Goal: Task Accomplishment & Management: Use online tool/utility

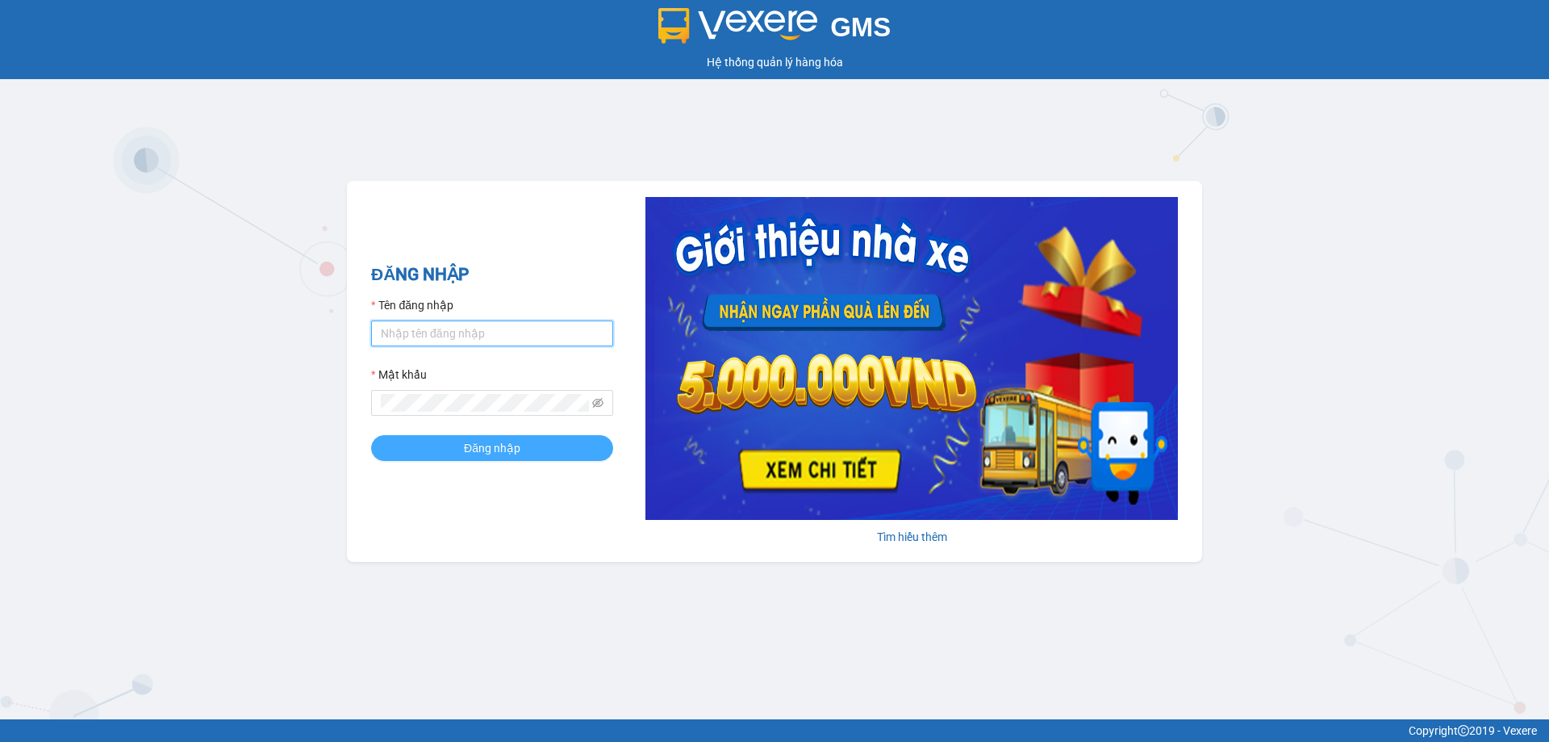
type input "bagahophong.tuanhung"
click at [526, 441] on button "Đăng nhập" at bounding box center [492, 448] width 242 height 26
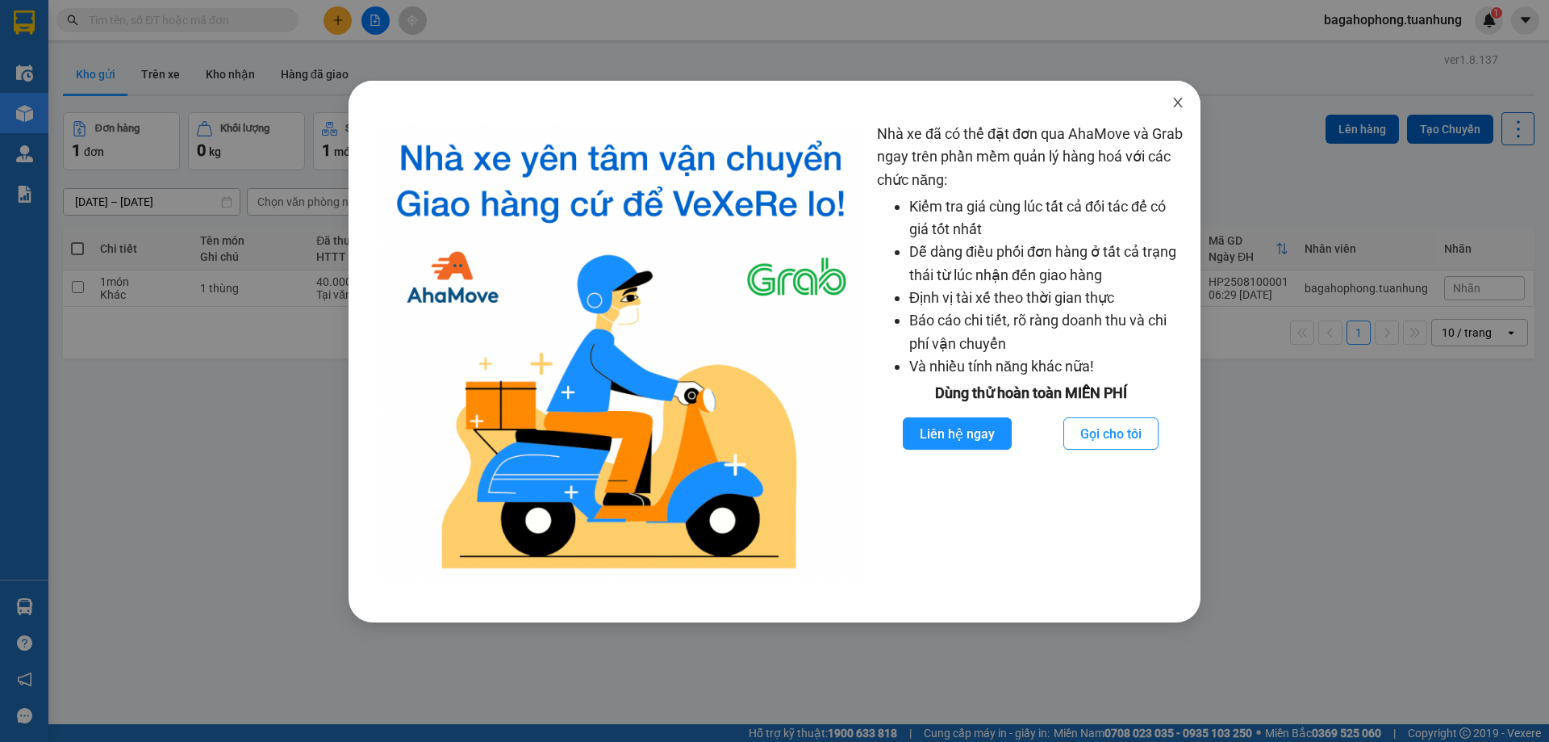
click at [1177, 97] on icon "close" at bounding box center [1178, 102] width 13 height 13
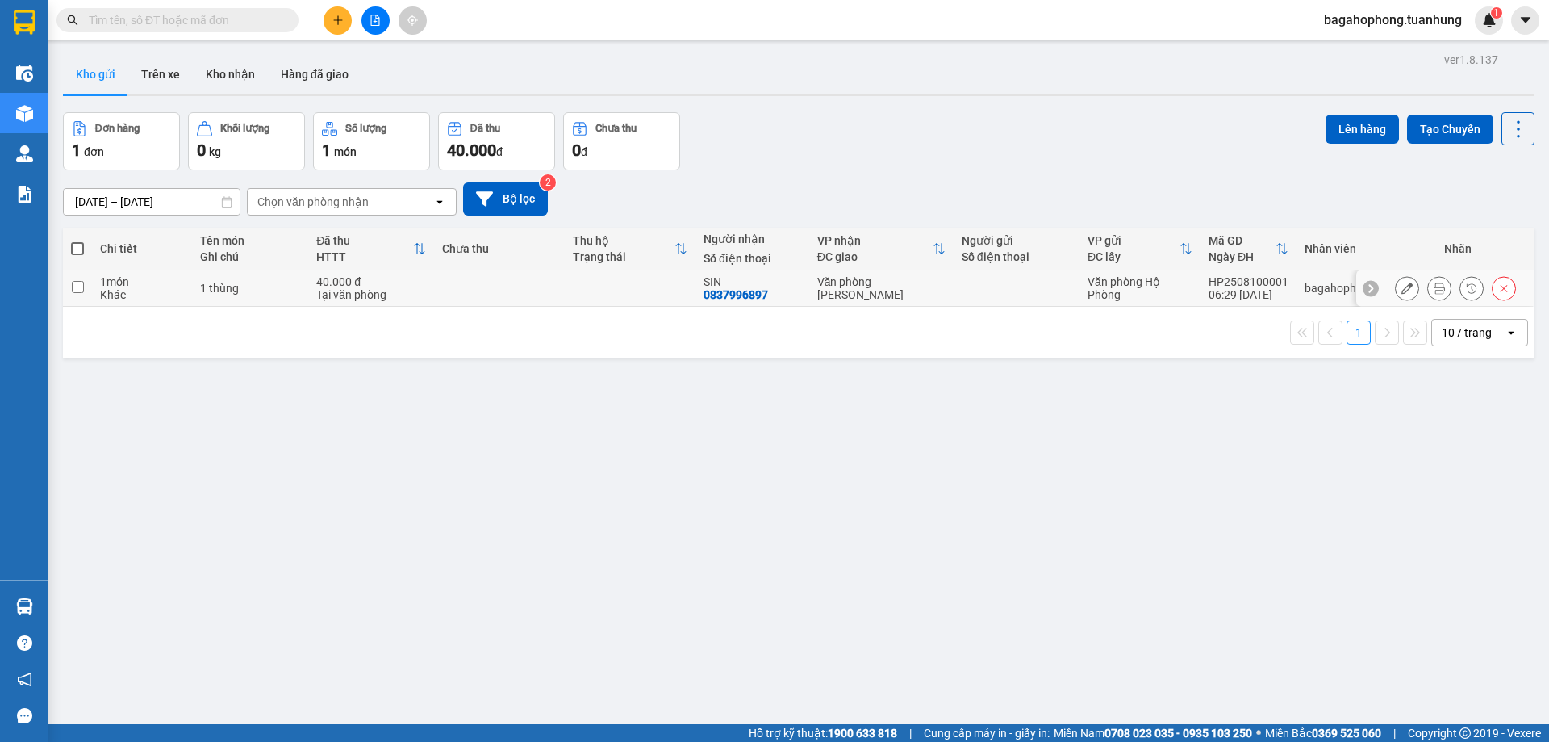
click at [72, 289] on input "checkbox" at bounding box center [78, 287] width 12 height 12
checkbox input "true"
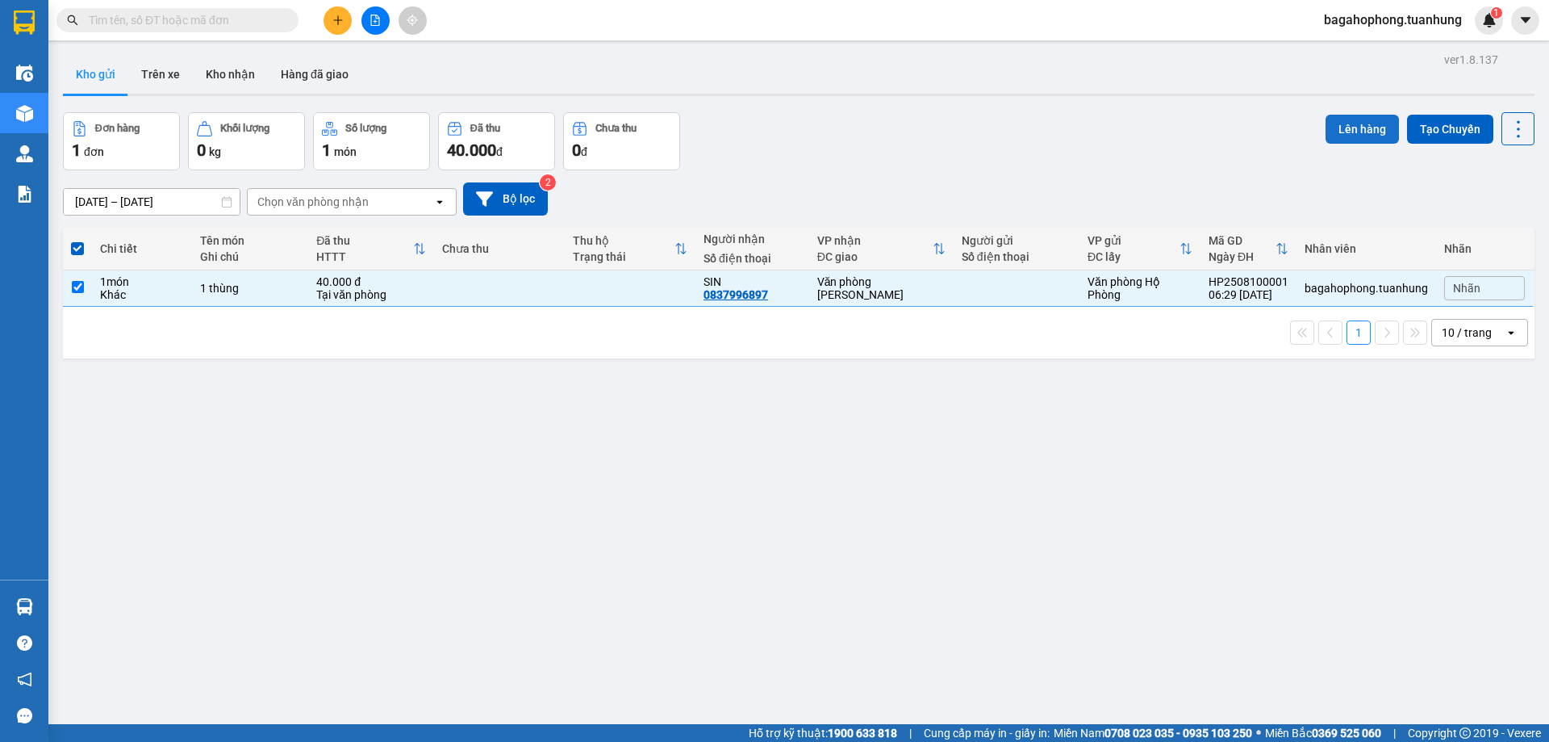
click at [1334, 128] on button "Lên hàng" at bounding box center [1362, 129] width 73 height 29
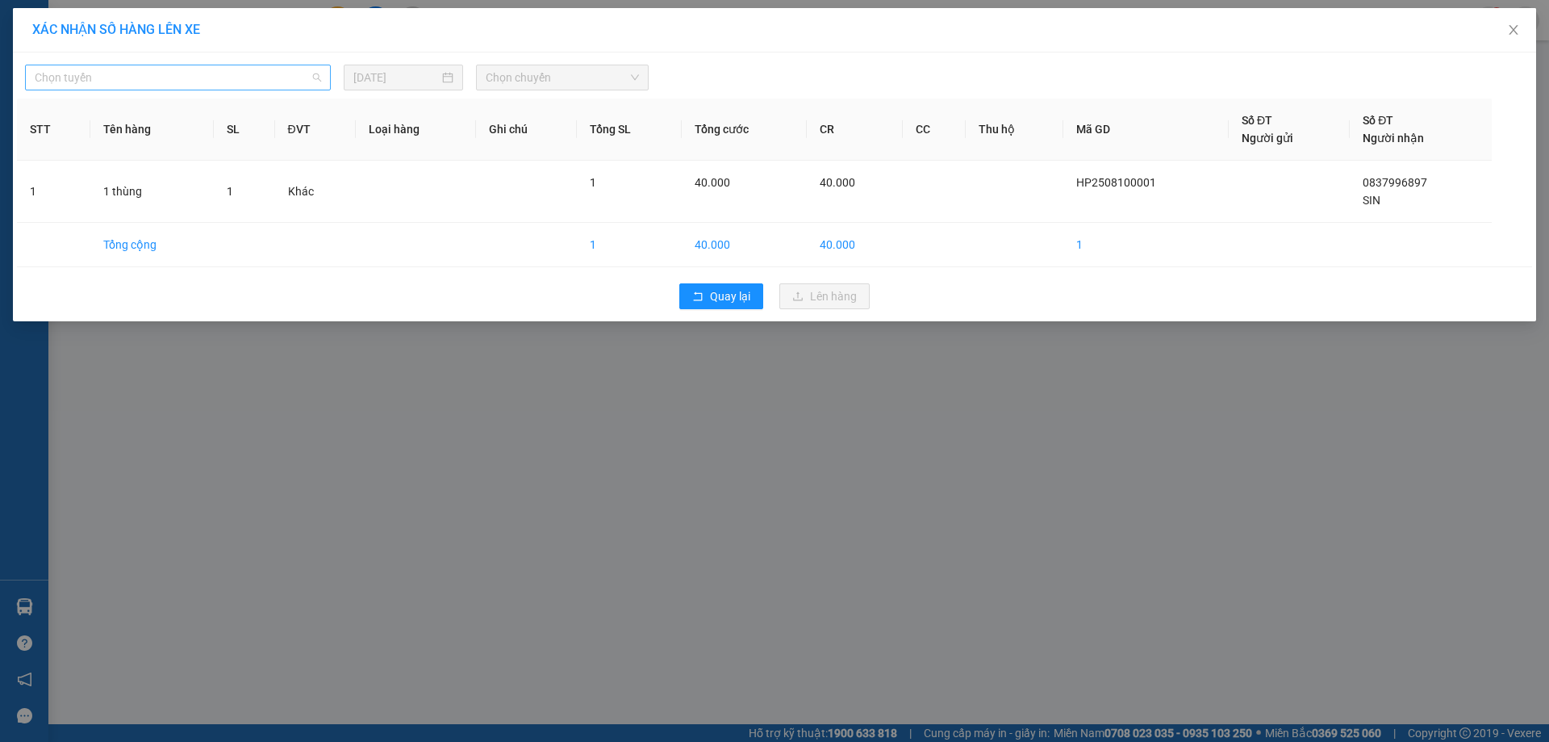
click at [257, 83] on span "Chọn tuyến" at bounding box center [178, 77] width 286 height 24
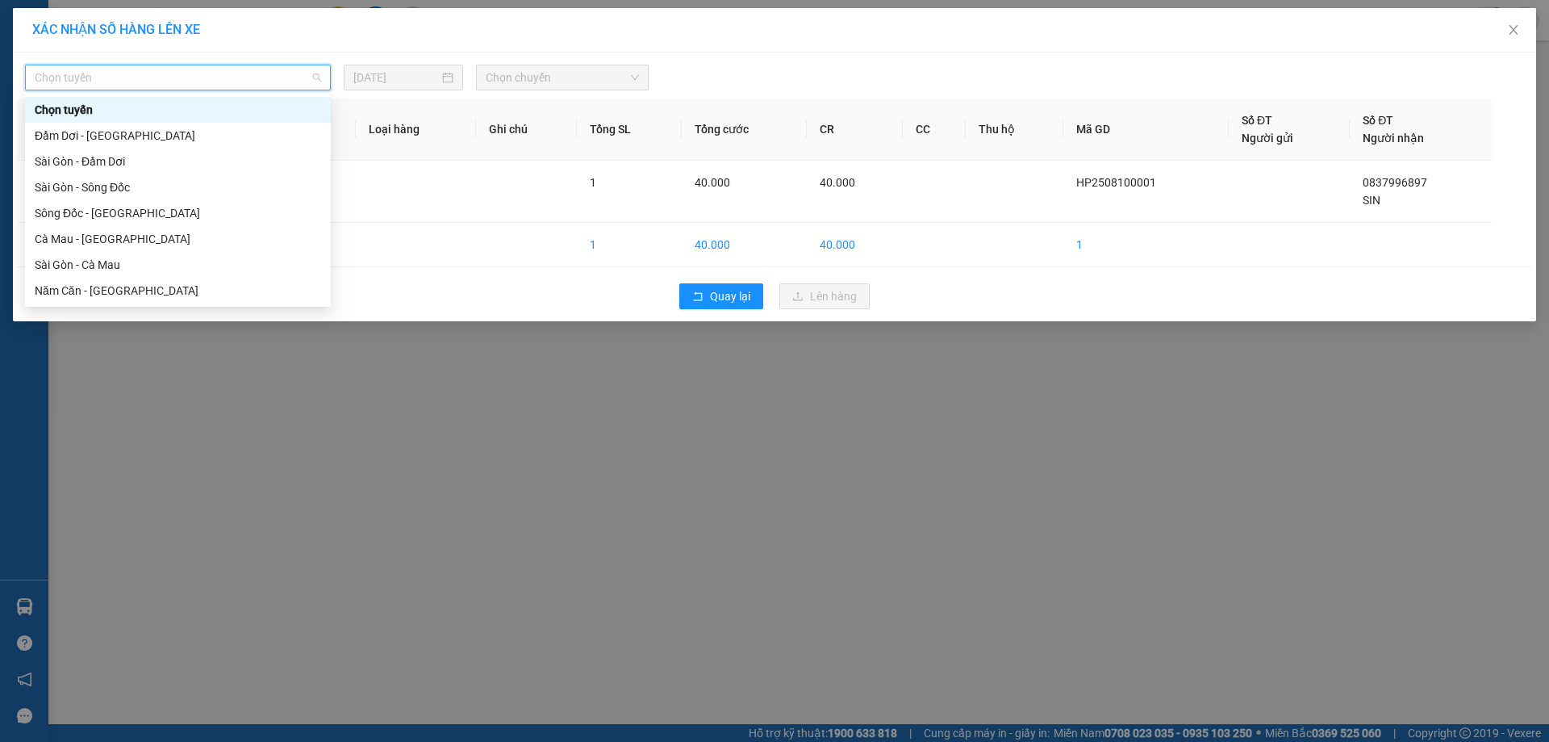
click at [402, 29] on div "XÁC NHẬN SỐ HÀNG LÊN XE" at bounding box center [774, 30] width 1485 height 18
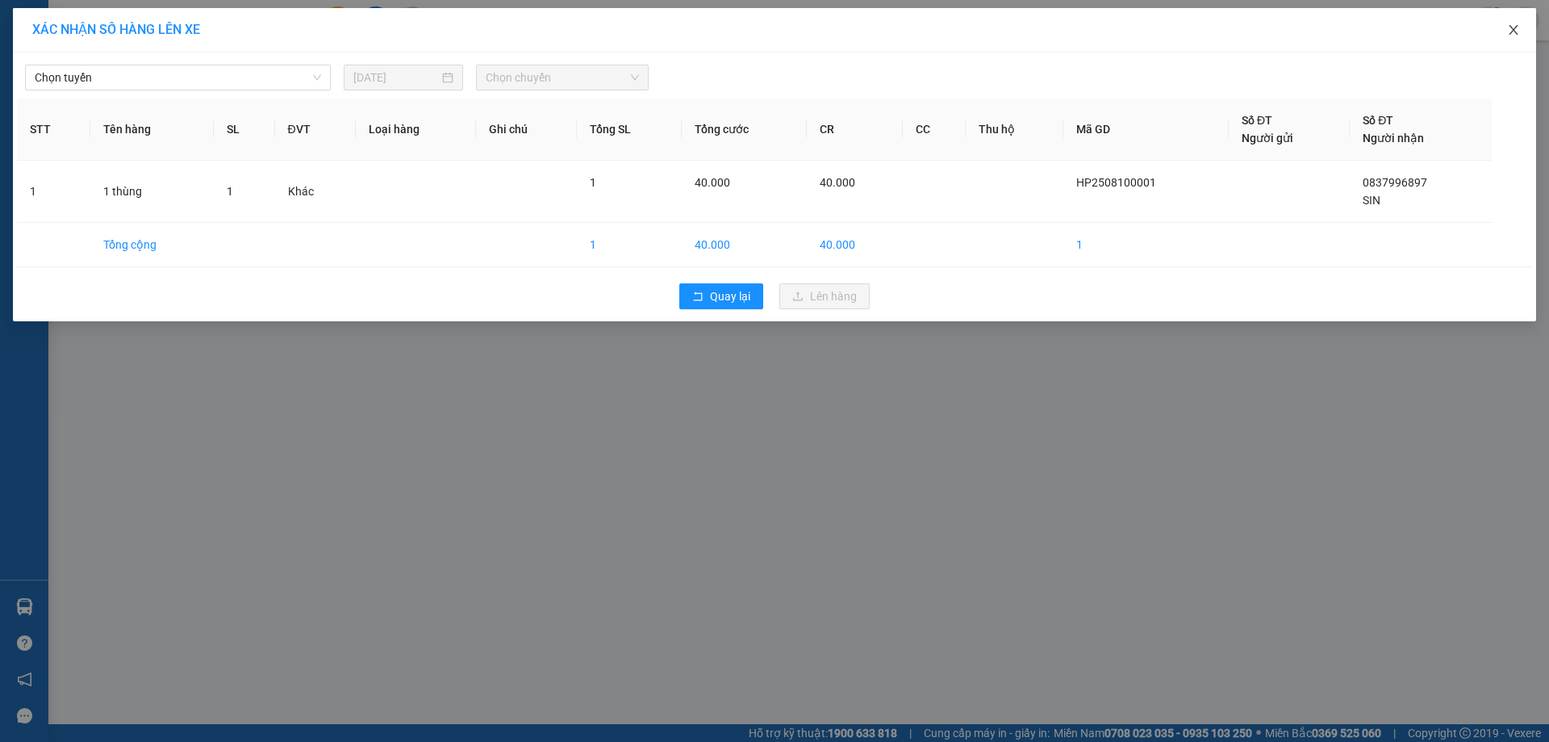
click at [1516, 28] on icon "close" at bounding box center [1513, 30] width 9 height 10
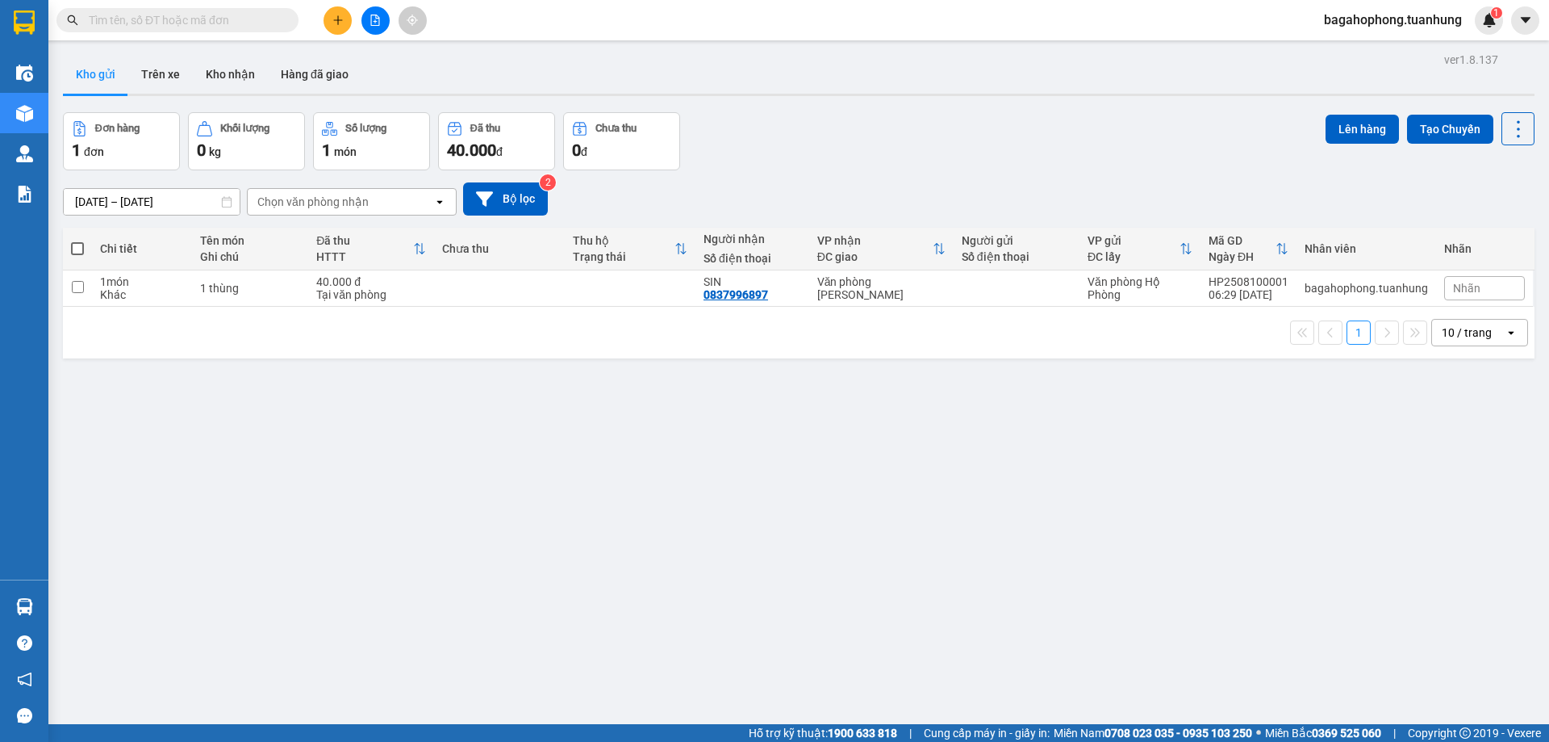
click at [200, 30] on span at bounding box center [177, 20] width 242 height 24
click at [236, 15] on input "text" at bounding box center [184, 20] width 190 height 18
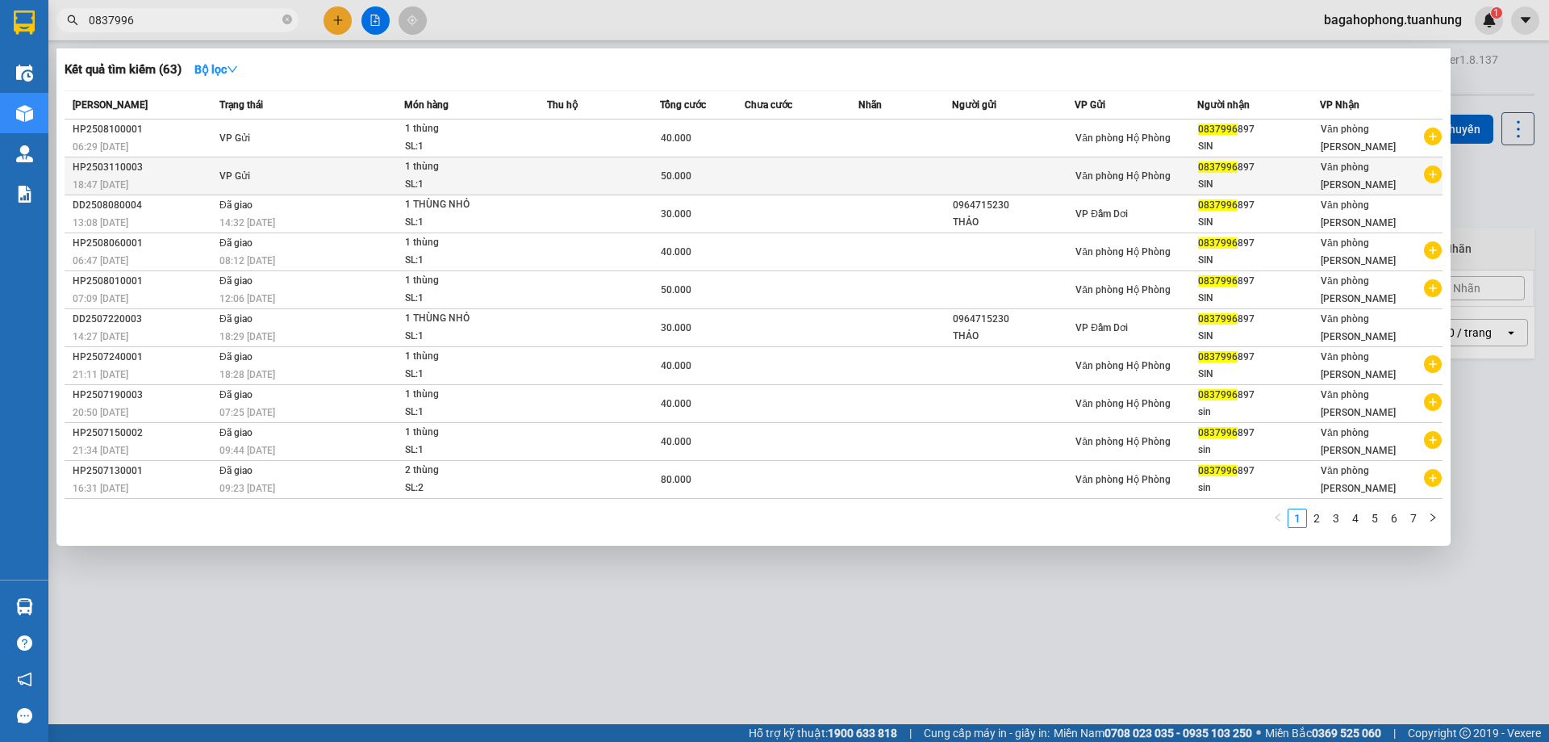
type input "0837996"
click at [464, 171] on div "1 thùng" at bounding box center [465, 167] width 121 height 18
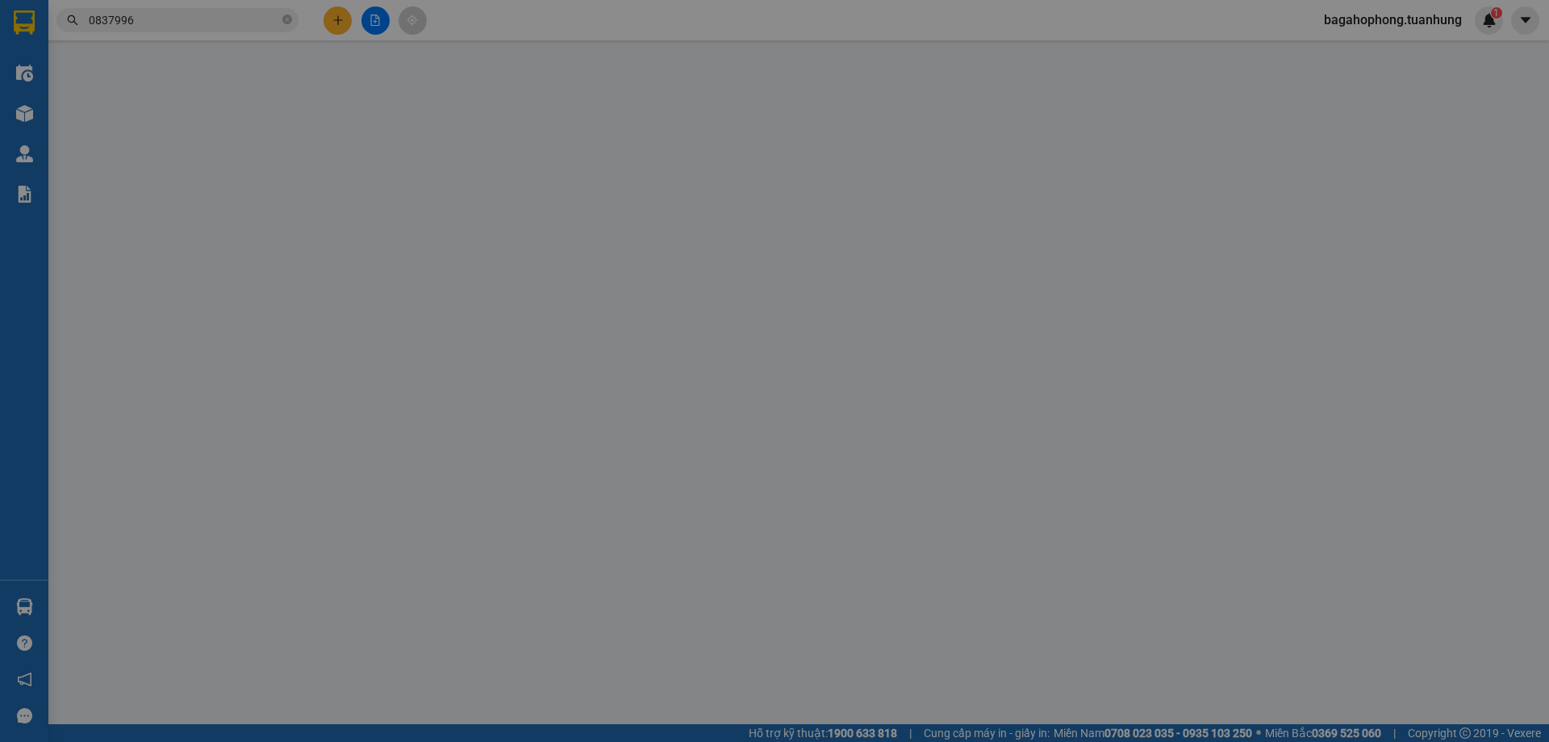
type input "0837996897"
type input "50.000"
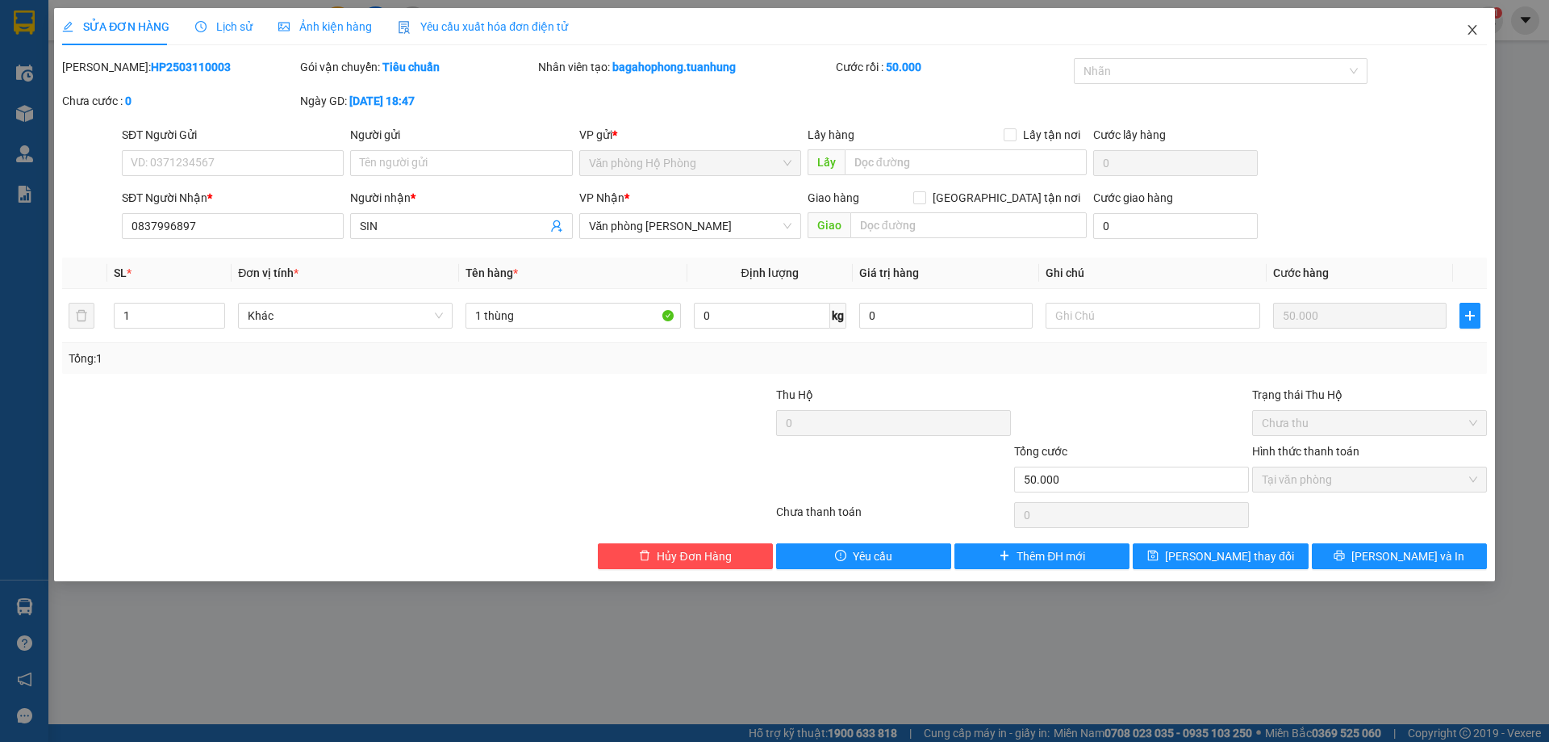
click at [1470, 30] on icon "close" at bounding box center [1472, 29] width 13 height 13
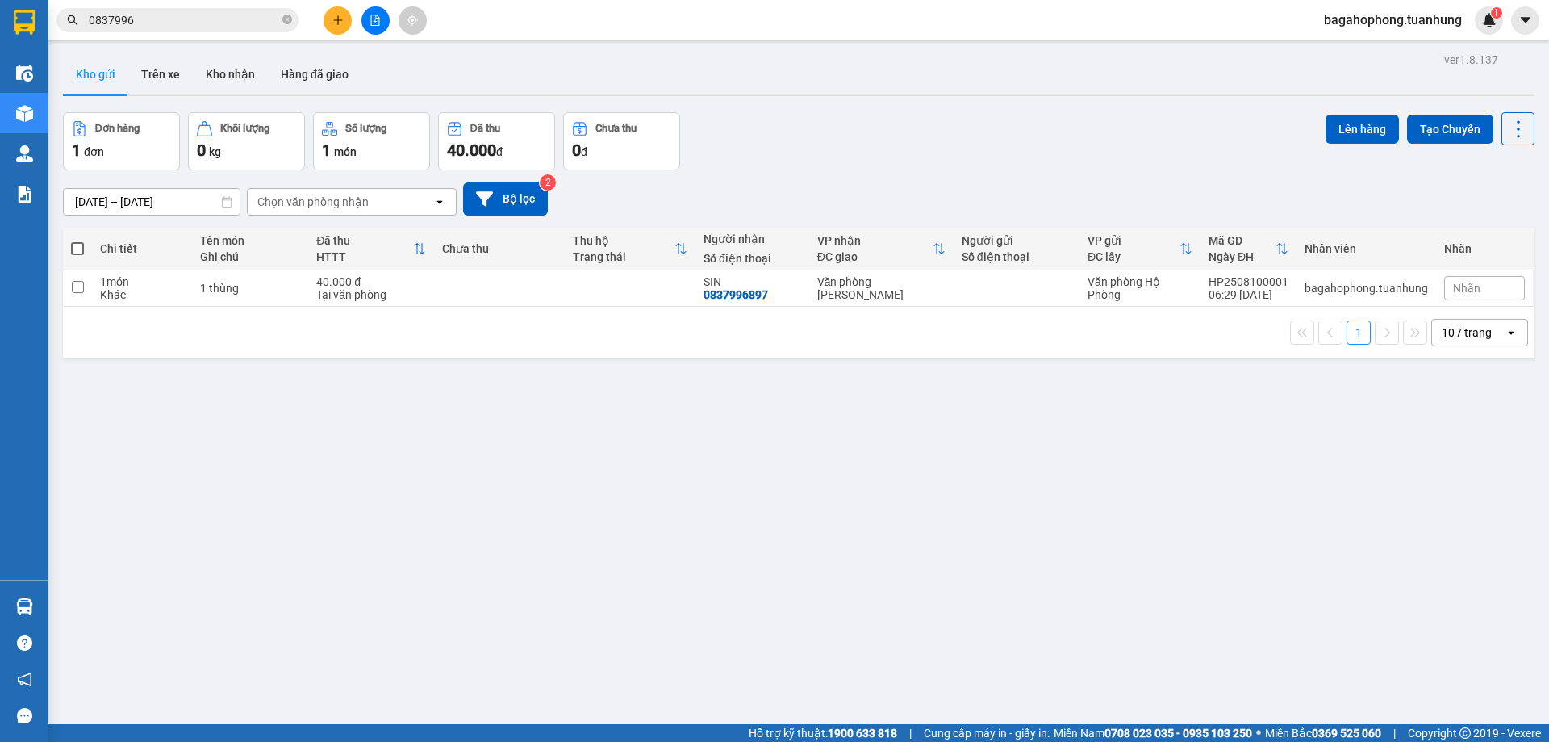
click at [79, 248] on span at bounding box center [77, 248] width 13 height 13
click at [77, 240] on input "checkbox" at bounding box center [77, 240] width 0 height 0
checkbox input "true"
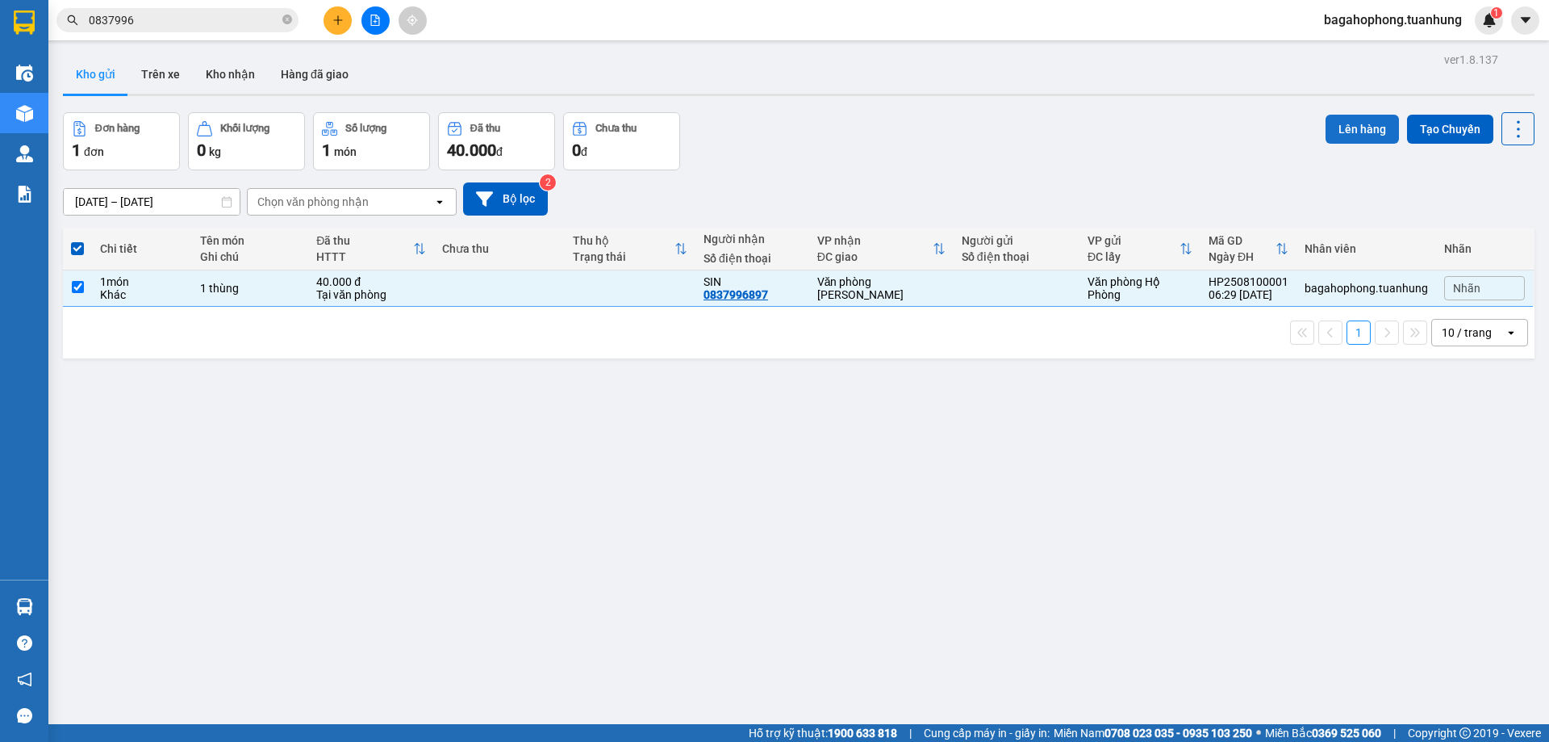
click at [1335, 127] on button "Lên hàng" at bounding box center [1362, 129] width 73 height 29
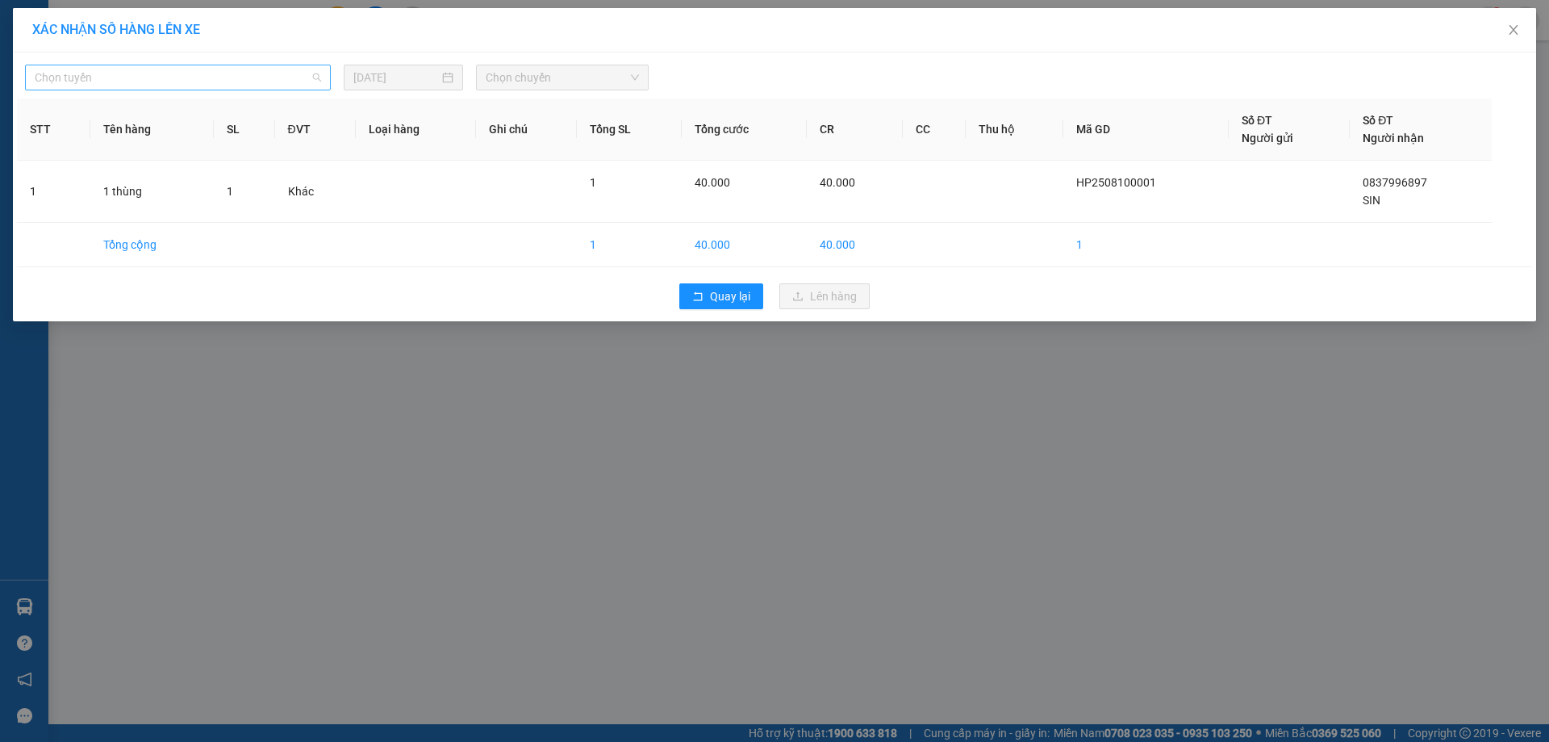
click at [291, 85] on span "Chọn tuyến" at bounding box center [178, 77] width 286 height 24
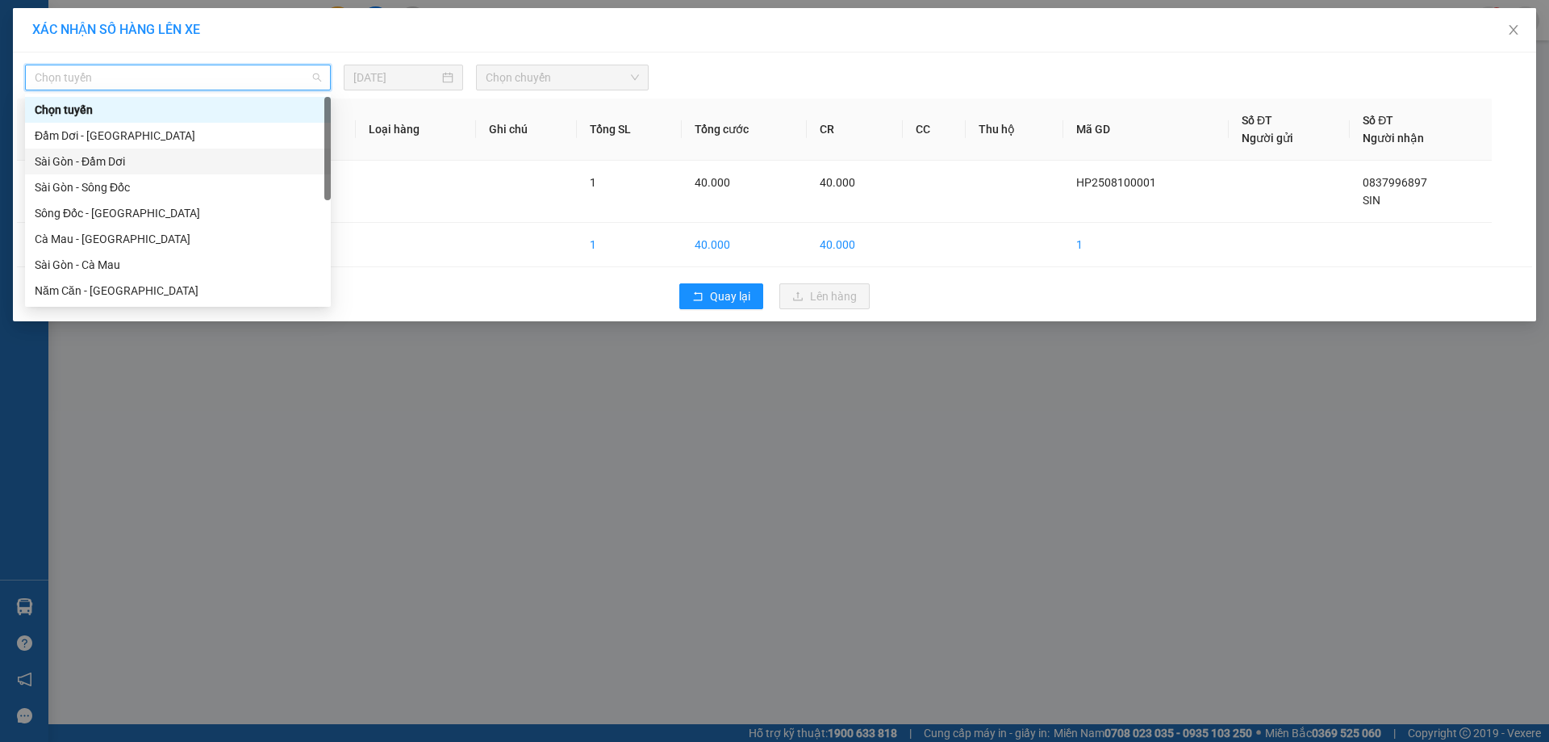
click at [249, 156] on div "Sài Gòn - Đầm Dơi" at bounding box center [178, 162] width 286 height 18
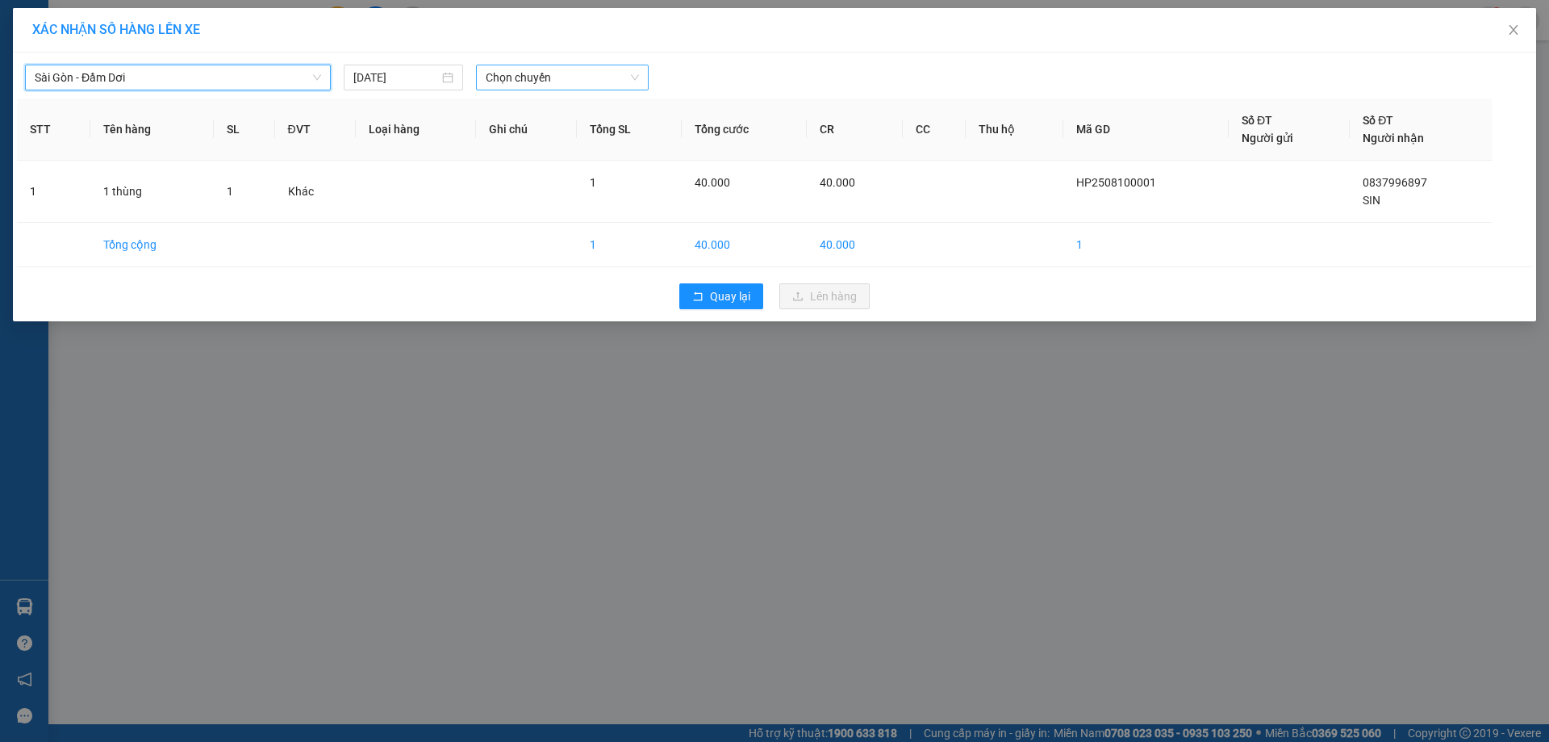
click at [523, 85] on span "Chọn chuyến" at bounding box center [562, 77] width 153 height 24
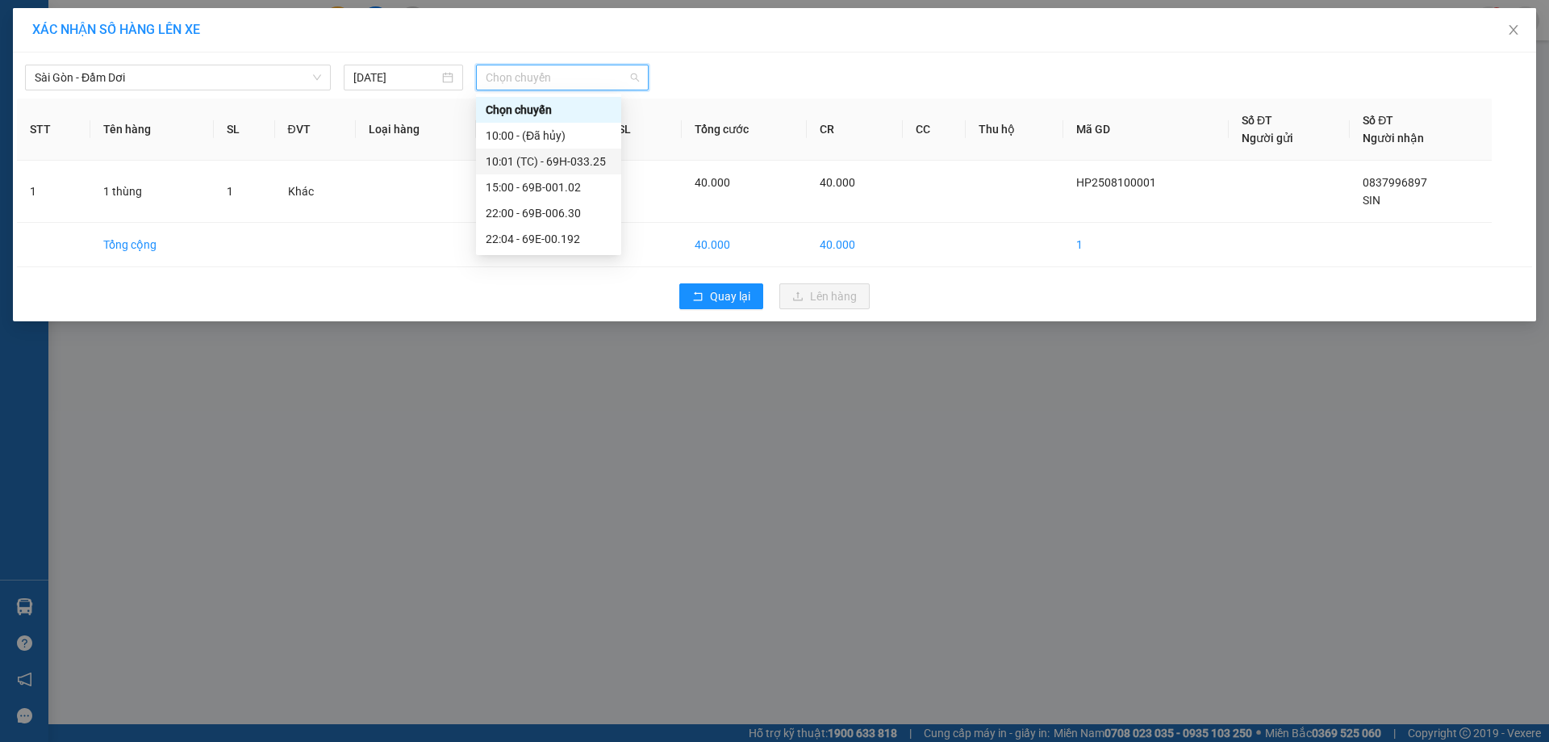
click at [513, 167] on div "10:01 (TC) - 69H-033.25" at bounding box center [549, 162] width 126 height 18
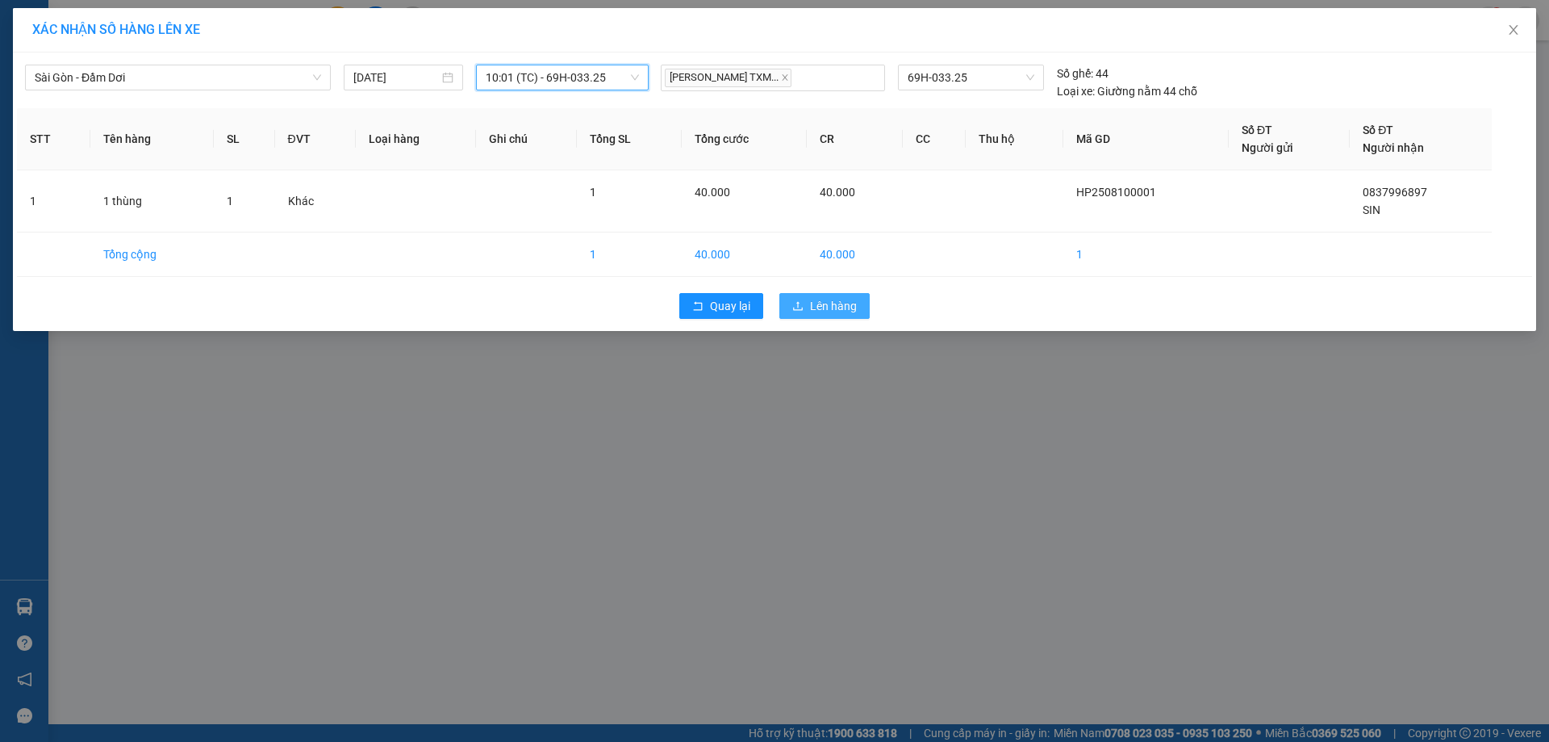
click at [809, 305] on button "Lên hàng" at bounding box center [824, 306] width 90 height 26
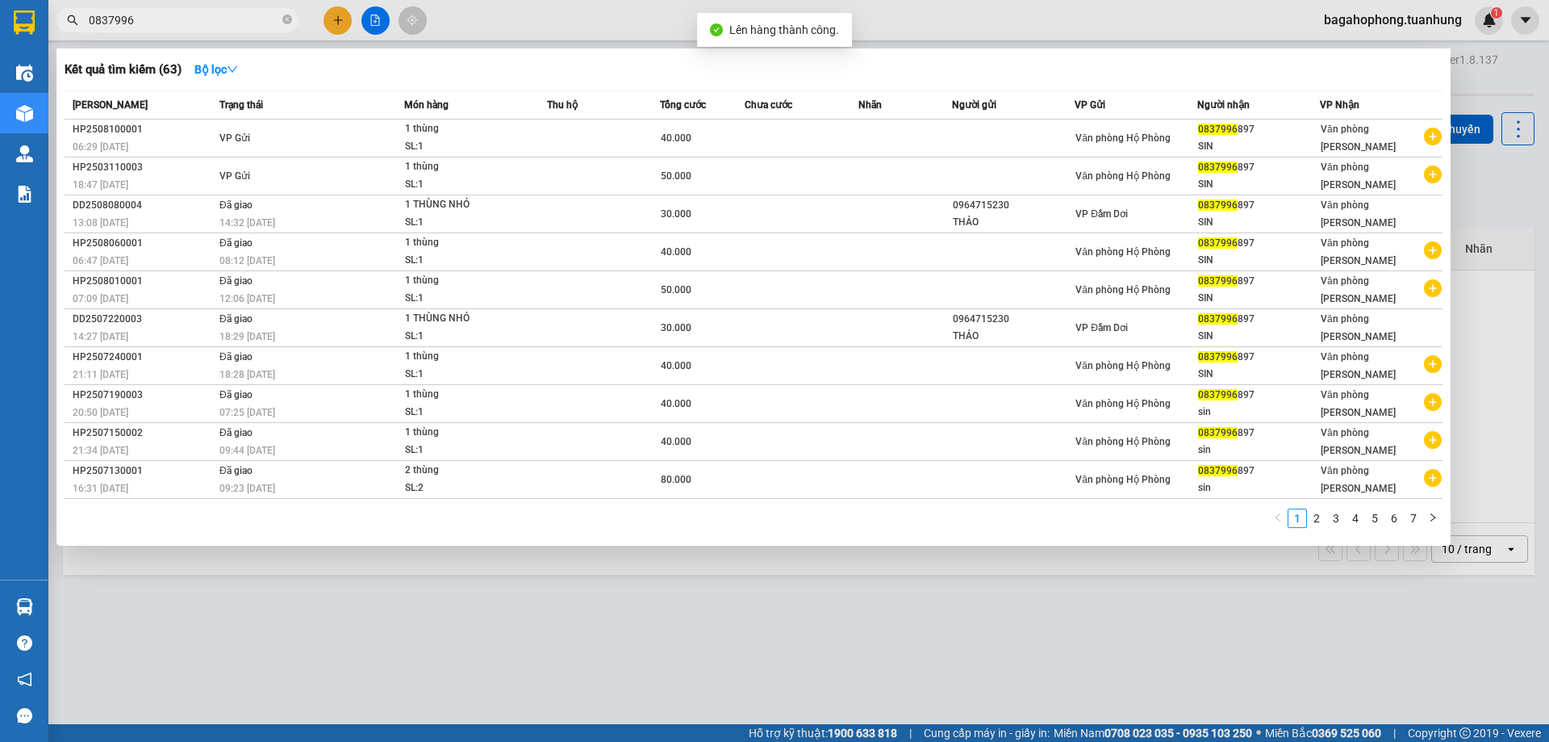
click at [235, 29] on span "0837996" at bounding box center [177, 20] width 242 height 24
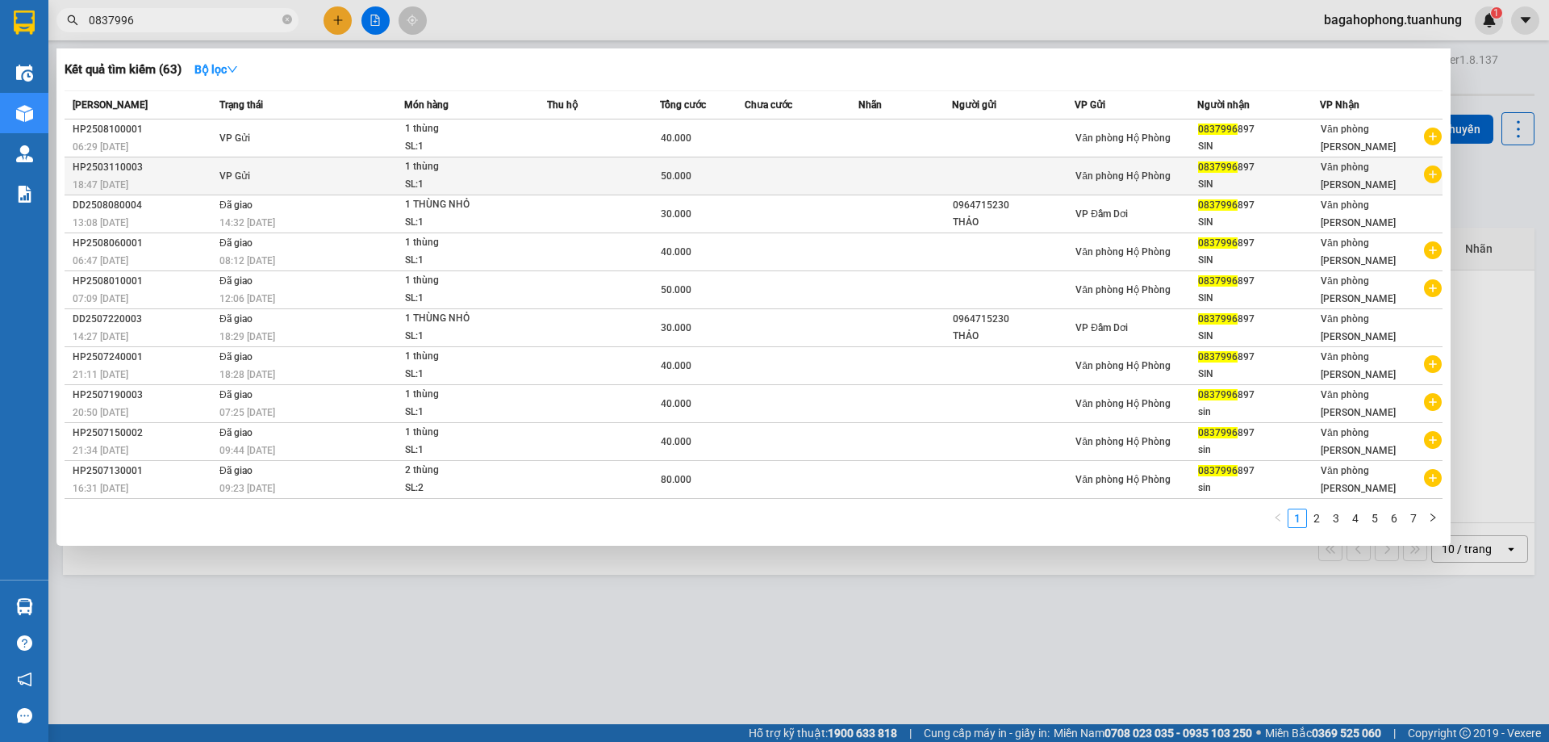
click at [398, 180] on td "VP Gửi" at bounding box center [309, 176] width 189 height 38
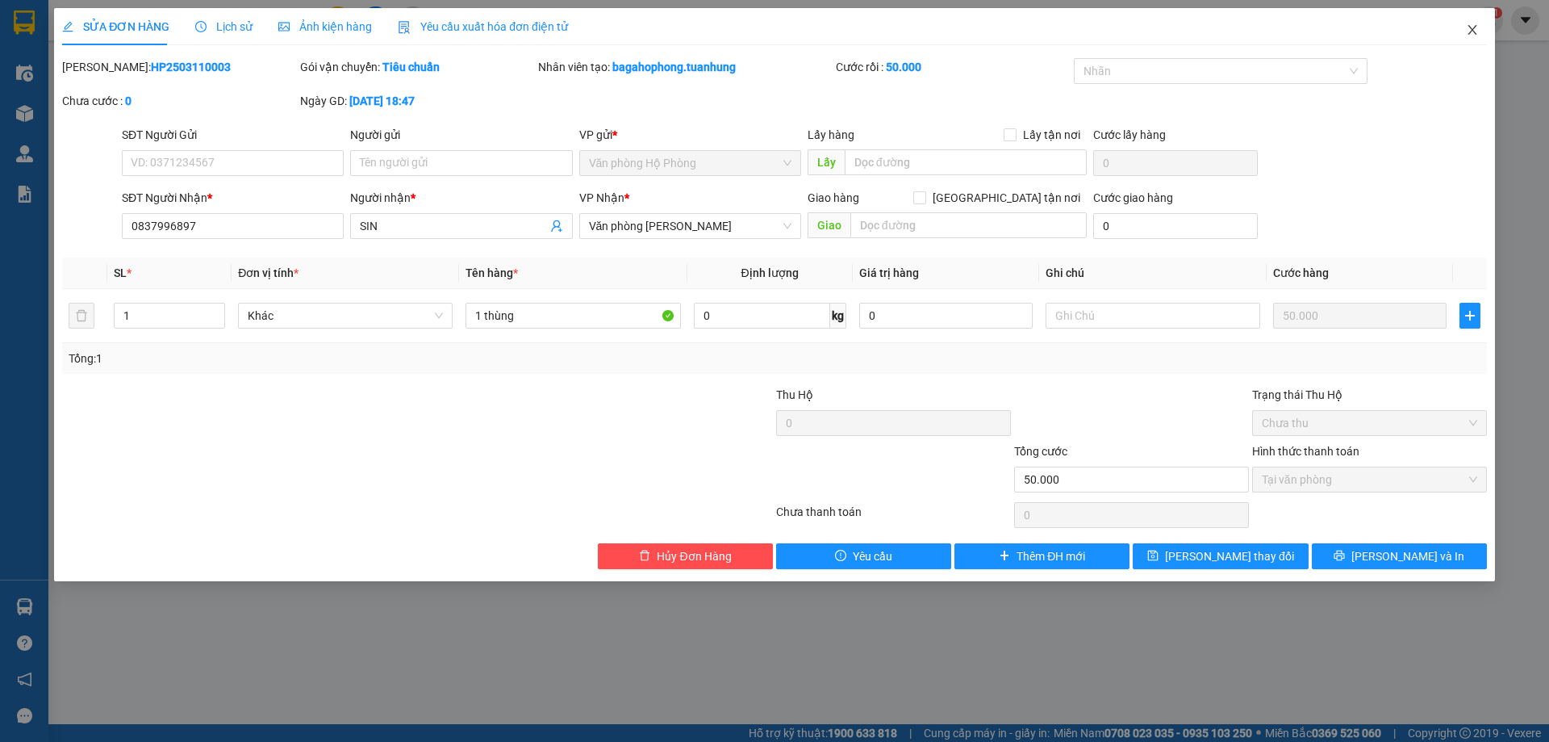
click at [1464, 27] on span "Close" at bounding box center [1472, 30] width 45 height 45
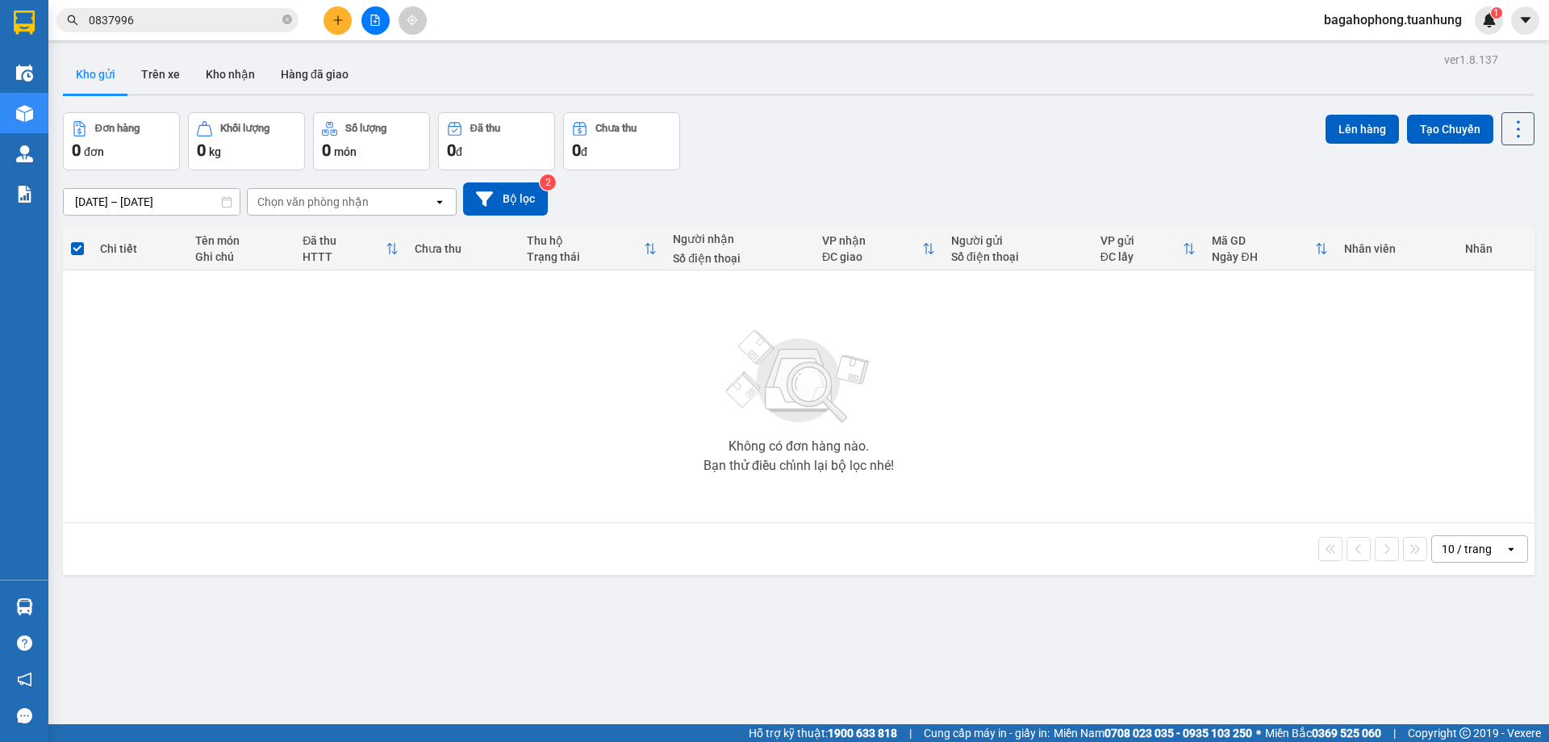
click at [183, 23] on input "0837996" at bounding box center [184, 20] width 190 height 18
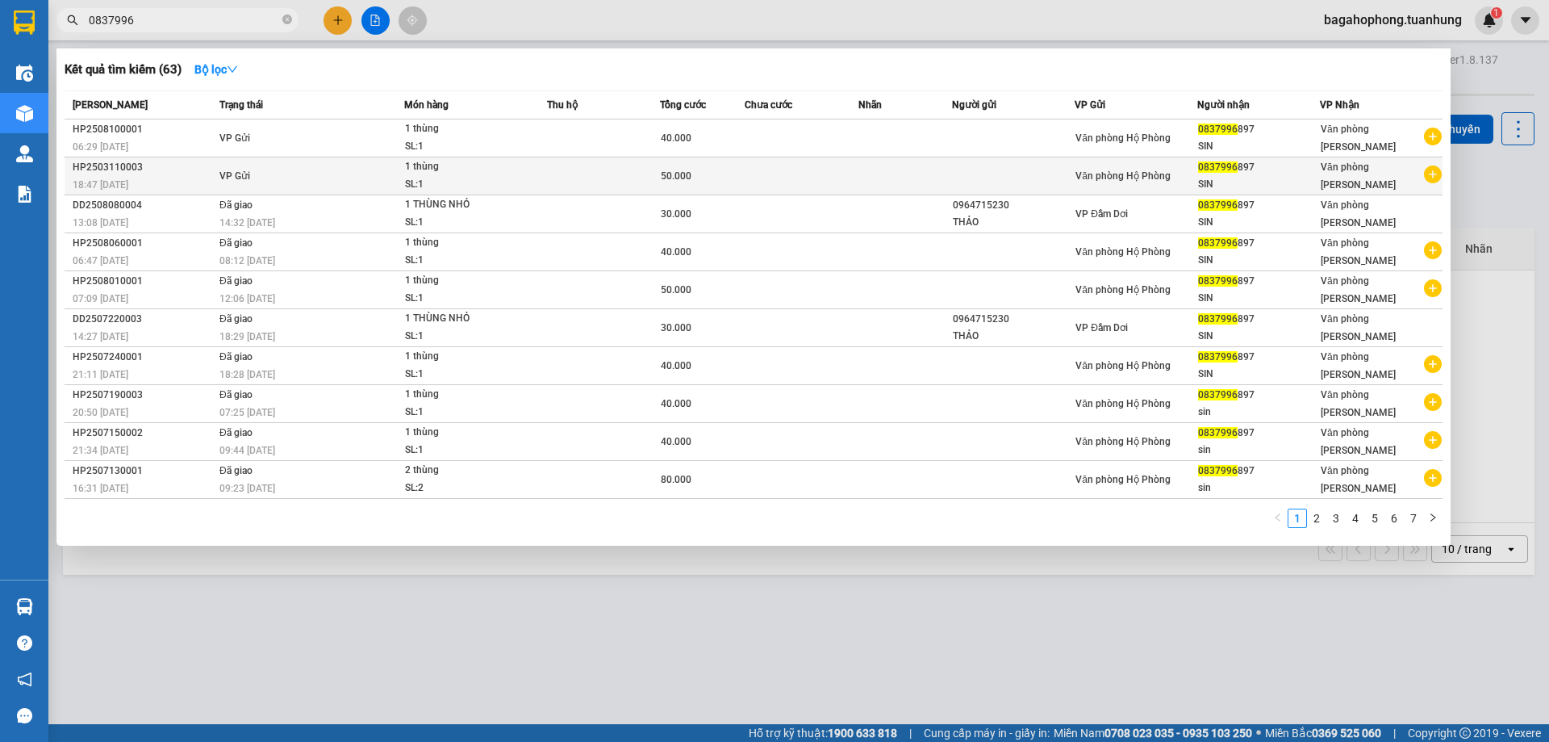
click at [1314, 179] on div "SIN" at bounding box center [1258, 184] width 121 height 17
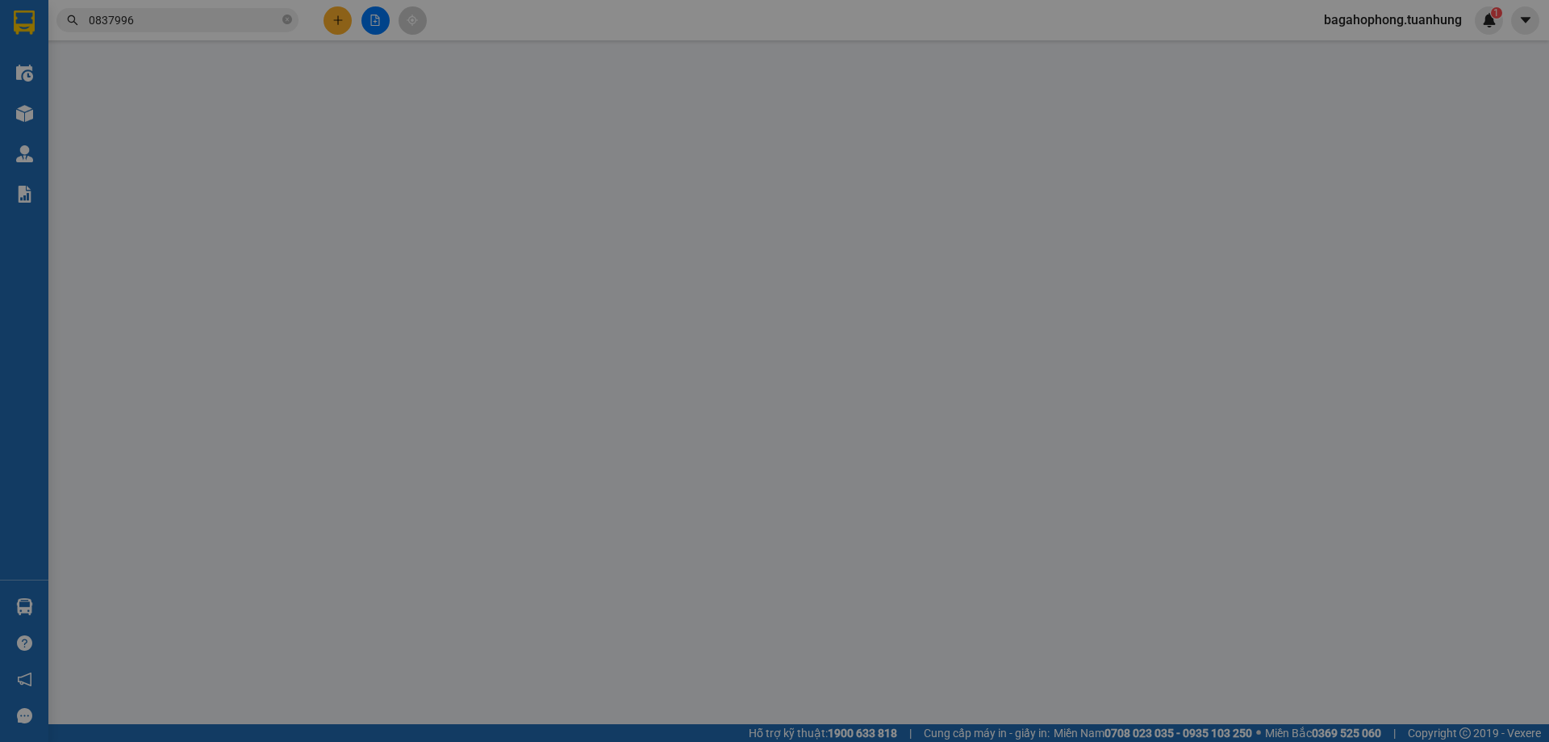
type input "0837996897"
type input "50.000"
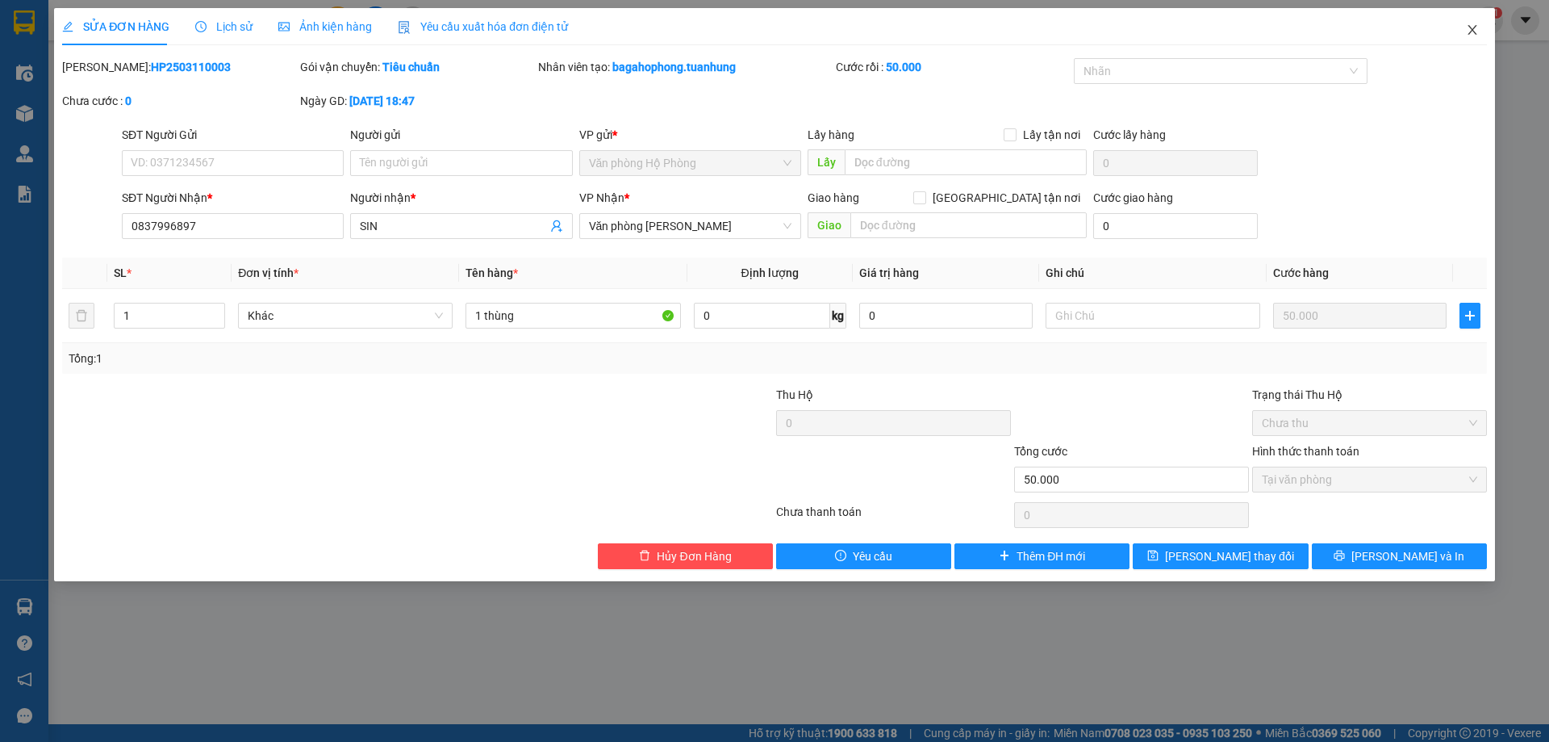
drag, startPoint x: 1464, startPoint y: 31, endPoint x: 1446, endPoint y: 36, distance: 18.4
click at [1464, 31] on span "Close" at bounding box center [1472, 30] width 45 height 45
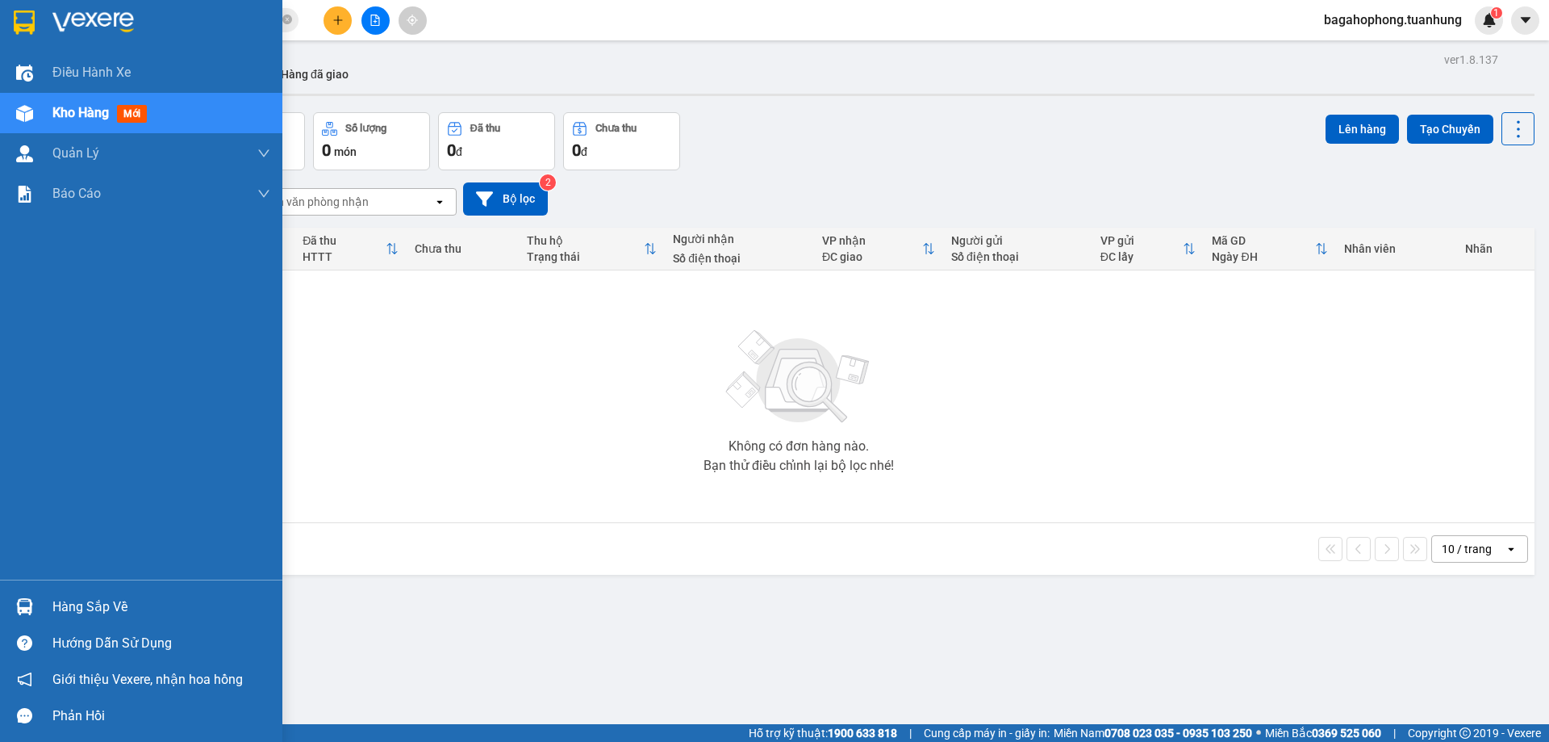
click at [73, 113] on span "Kho hàng" at bounding box center [80, 112] width 56 height 15
click at [61, 69] on span "Điều hành xe" at bounding box center [92, 72] width 80 height 20
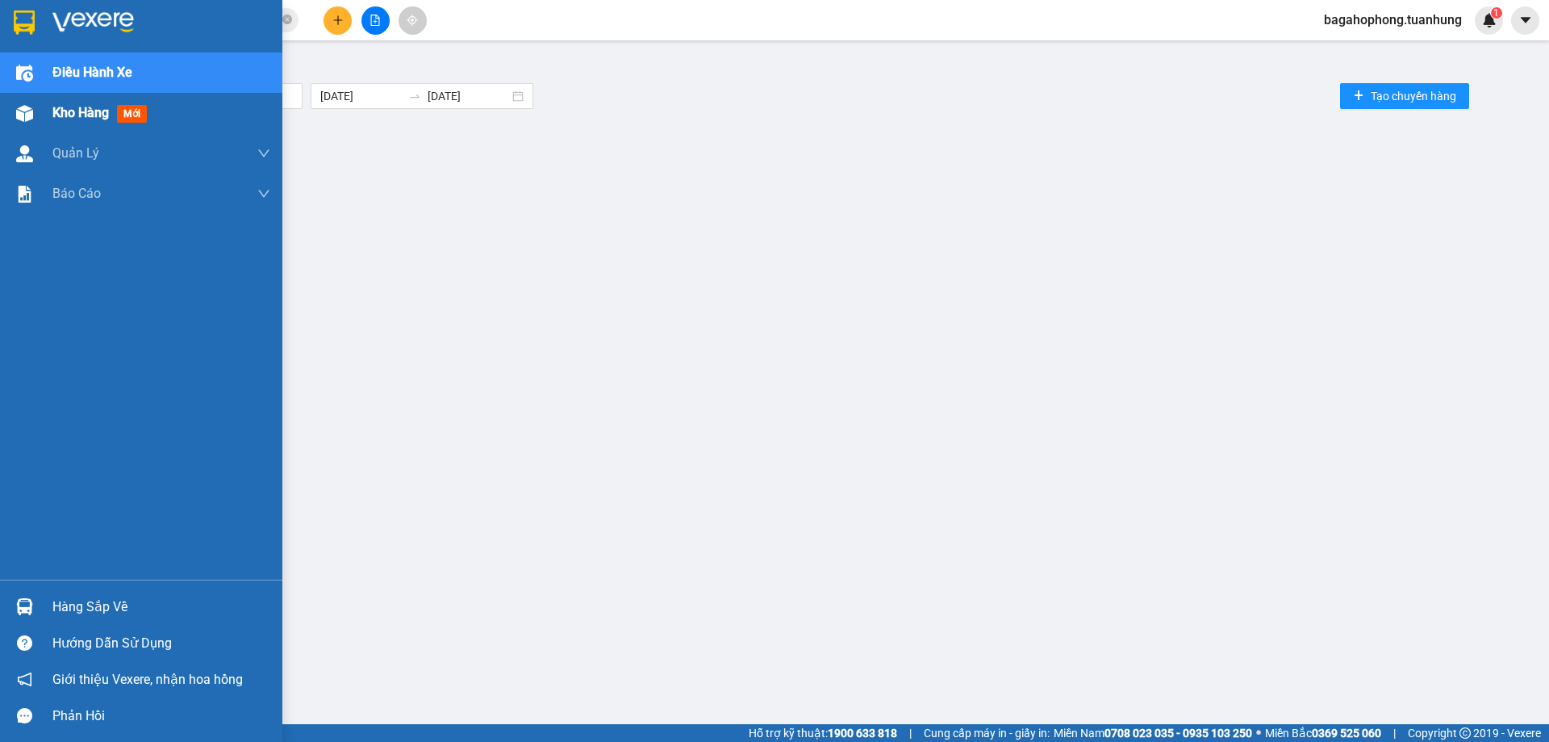
click at [23, 99] on div at bounding box center [24, 113] width 28 height 28
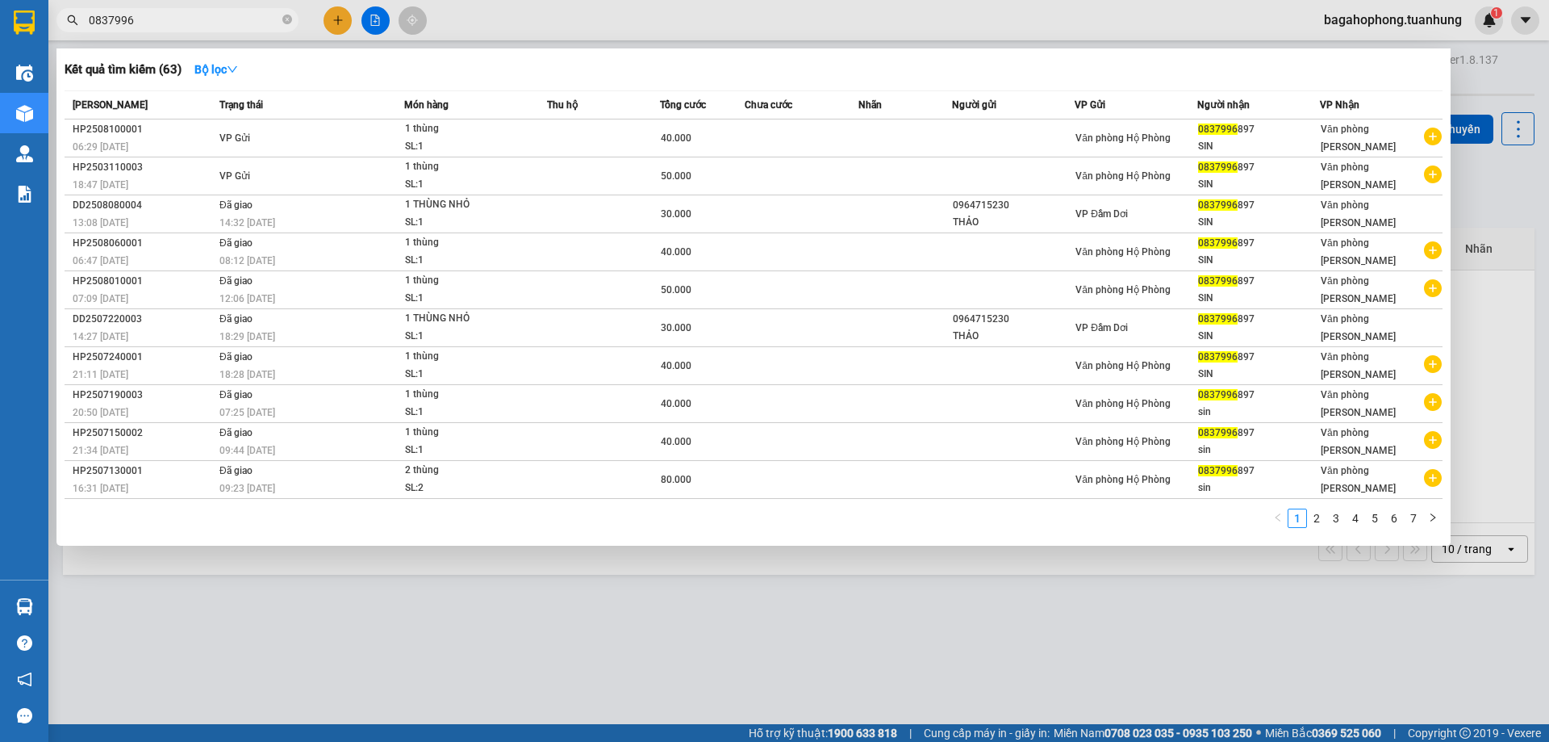
click at [219, 23] on input "0837996" at bounding box center [184, 20] width 190 height 18
click at [1097, 41] on div at bounding box center [774, 371] width 1549 height 742
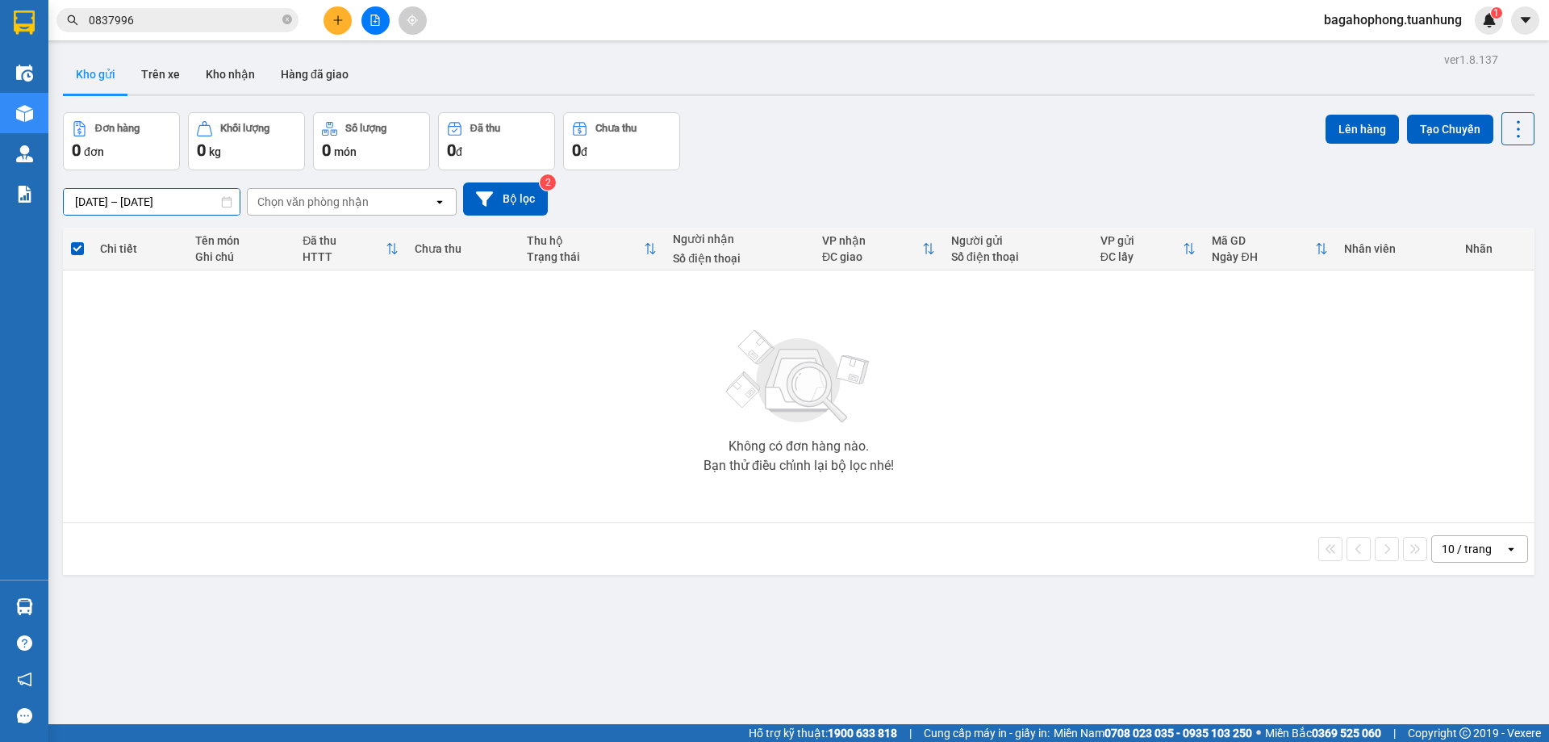
click at [132, 208] on div "ver 1.8.137 Kho gửi Trên xe Kho nhận Hàng đã giao Đơn hàng 0 đơn Khối lượng 0 k…" at bounding box center [798, 419] width 1485 height 742
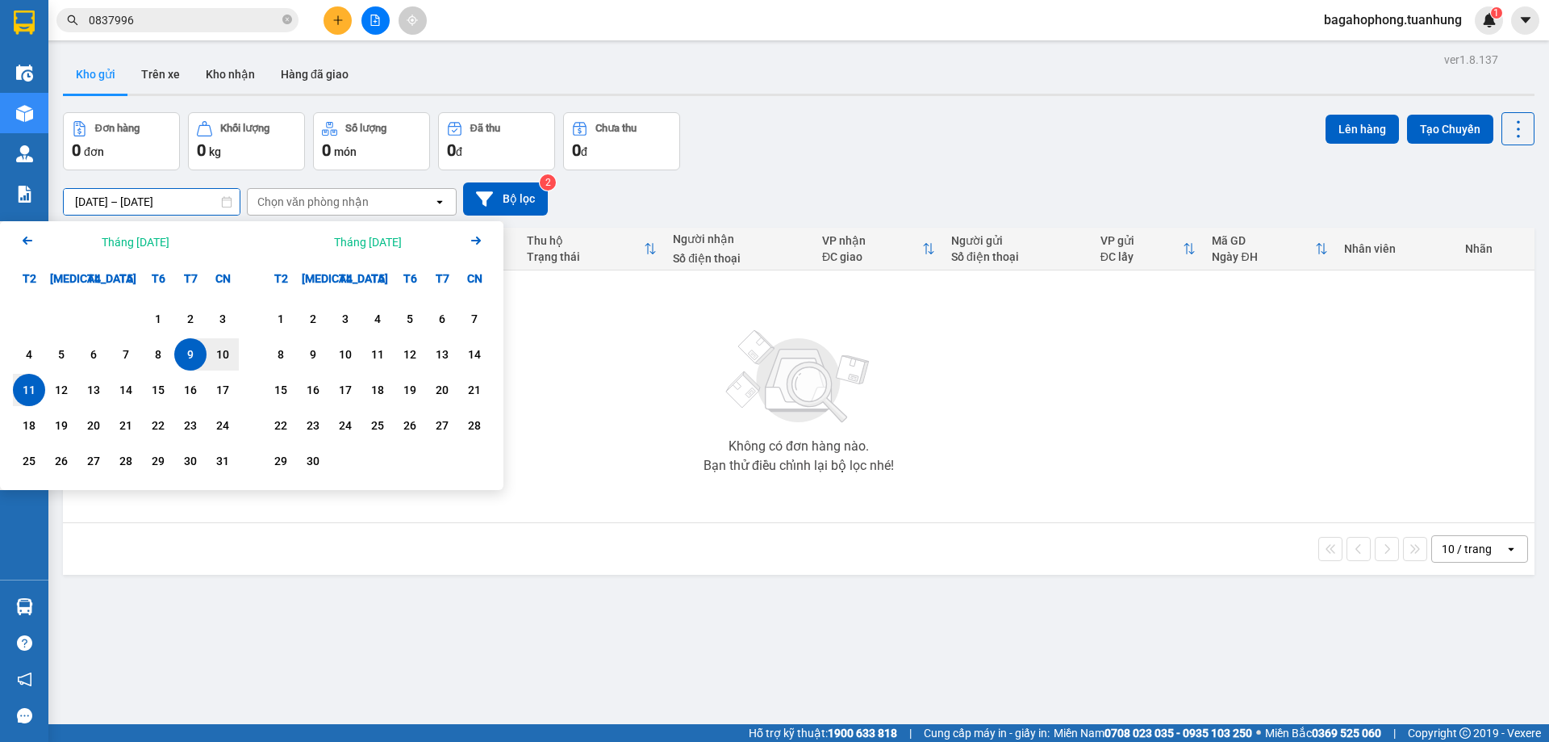
click at [27, 391] on div "11" at bounding box center [29, 389] width 23 height 19
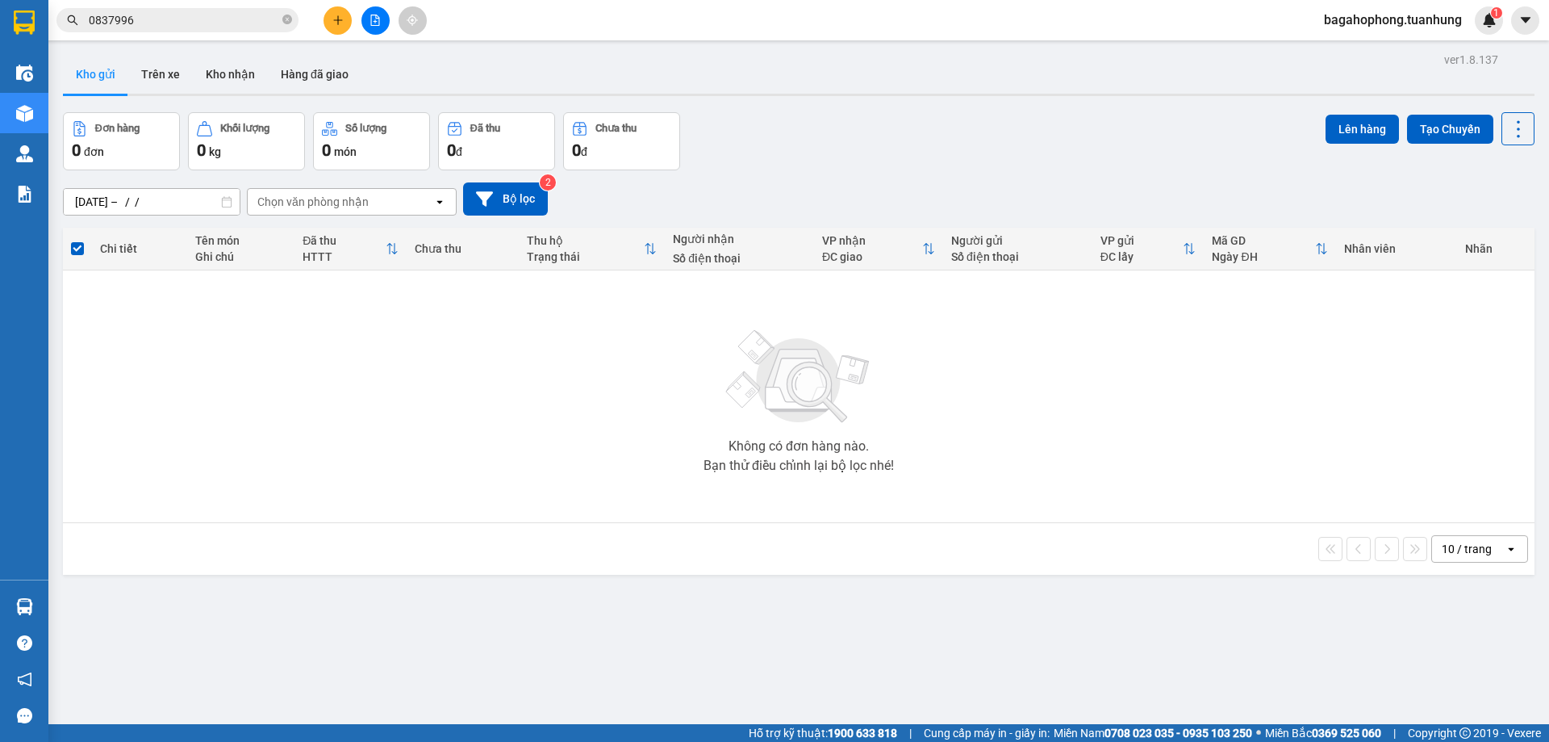
click at [808, 157] on div "Đơn hàng 0 đơn Khối lượng 0 kg Số lượng 0 món Đã thu 0 đ Chưa thu 0 đ Lên hàng …" at bounding box center [799, 141] width 1472 height 58
drag, startPoint x: 555, startPoint y: 73, endPoint x: 300, endPoint y: 41, distance: 257.0
click at [552, 73] on div "Kho gửi Trên xe Kho nhận Hàng đã giao" at bounding box center [799, 76] width 1472 height 43
click at [220, 23] on input "0837996" at bounding box center [184, 20] width 190 height 18
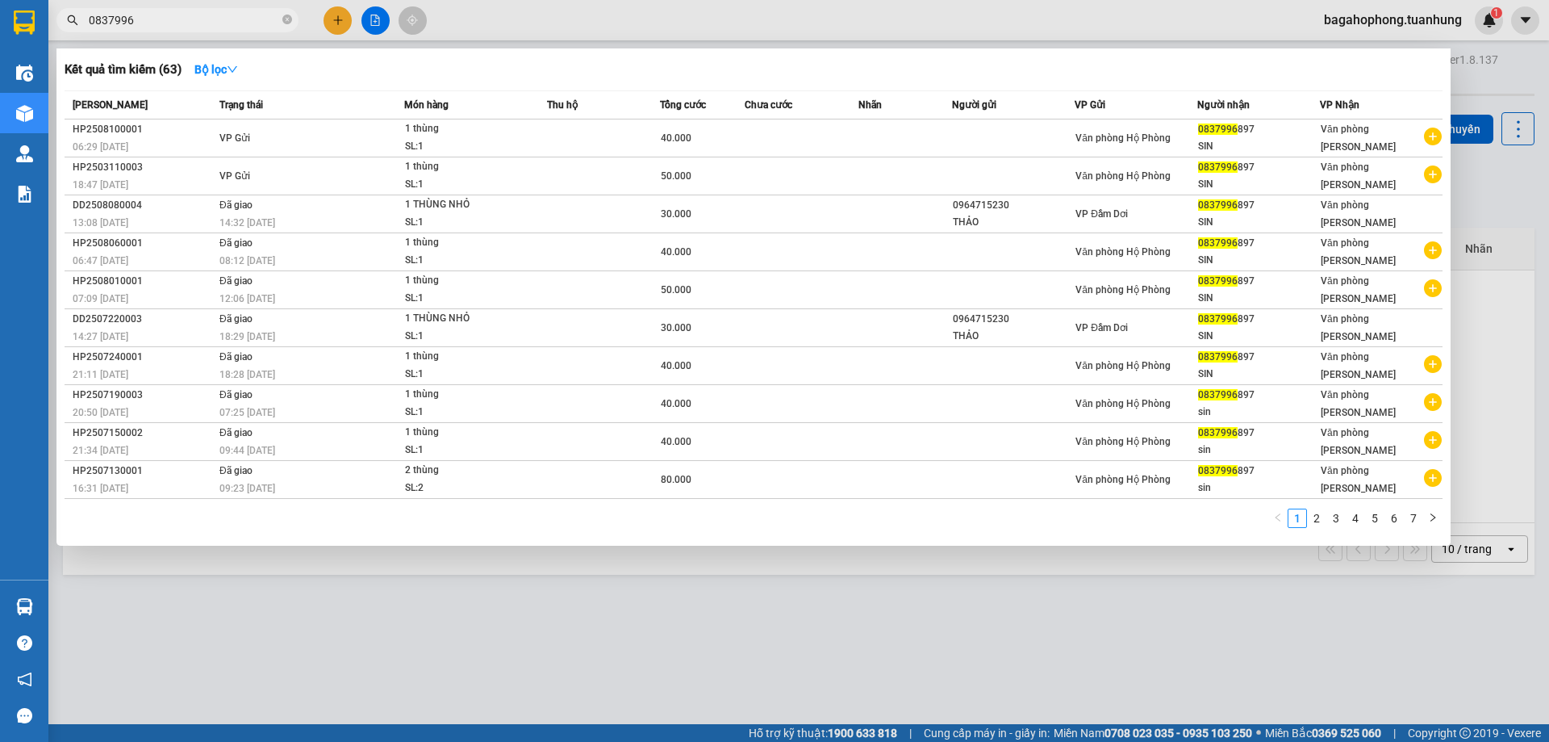
click at [1107, 20] on div at bounding box center [774, 371] width 1549 height 742
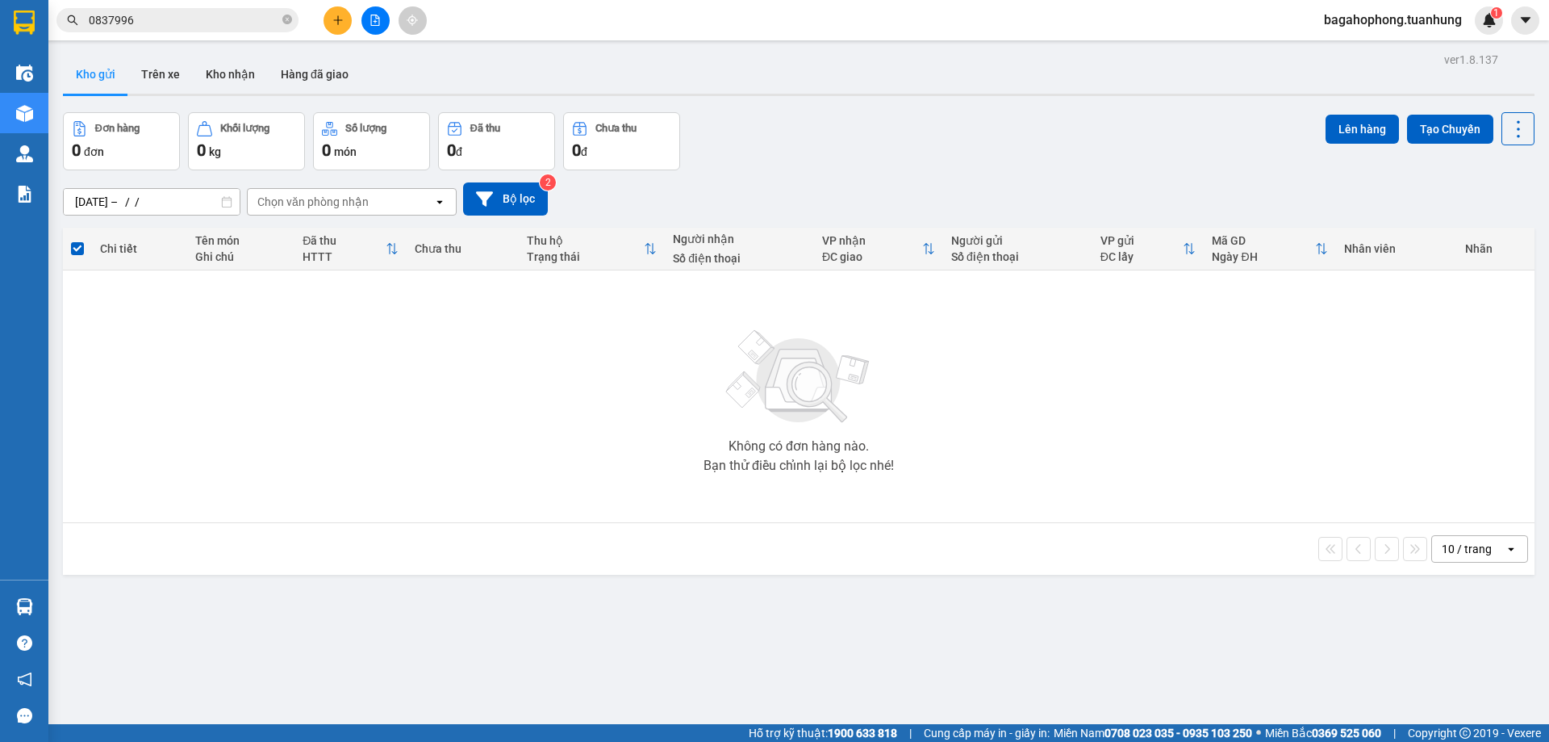
click at [102, 202] on input "[DATE] – / /" at bounding box center [152, 202] width 176 height 26
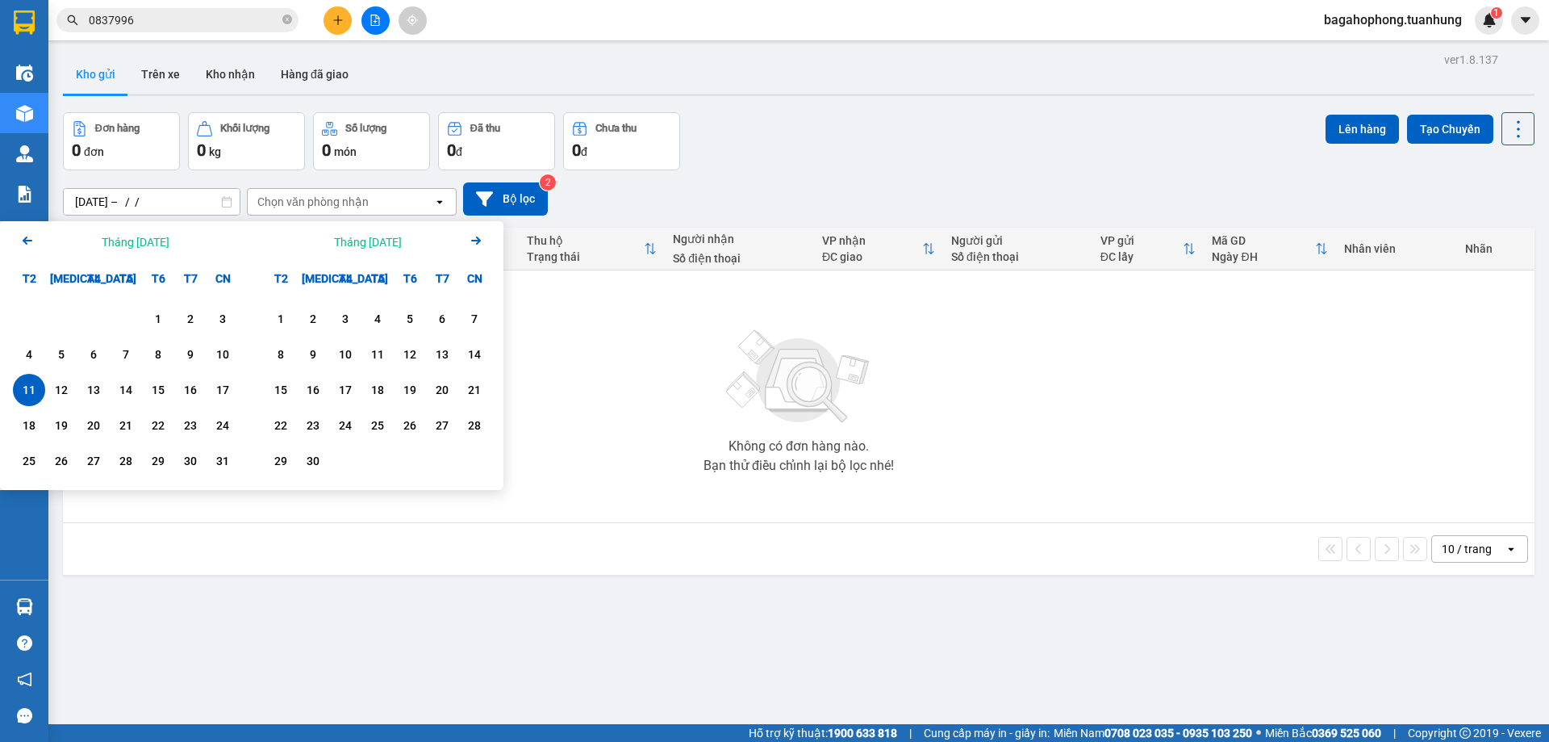
click at [31, 248] on icon "Arrow Left" at bounding box center [27, 240] width 19 height 19
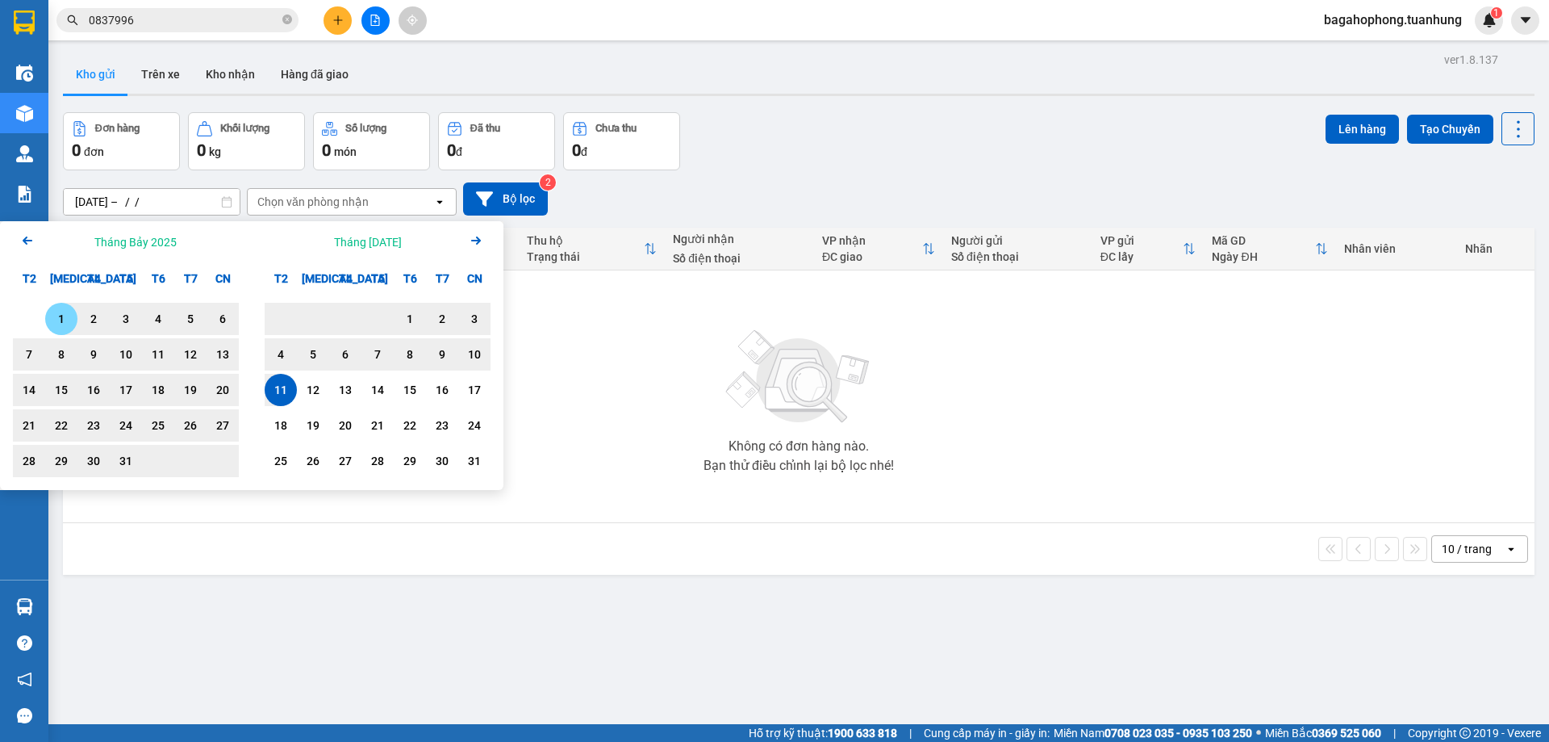
click at [31, 247] on icon "Arrow Left" at bounding box center [27, 240] width 19 height 19
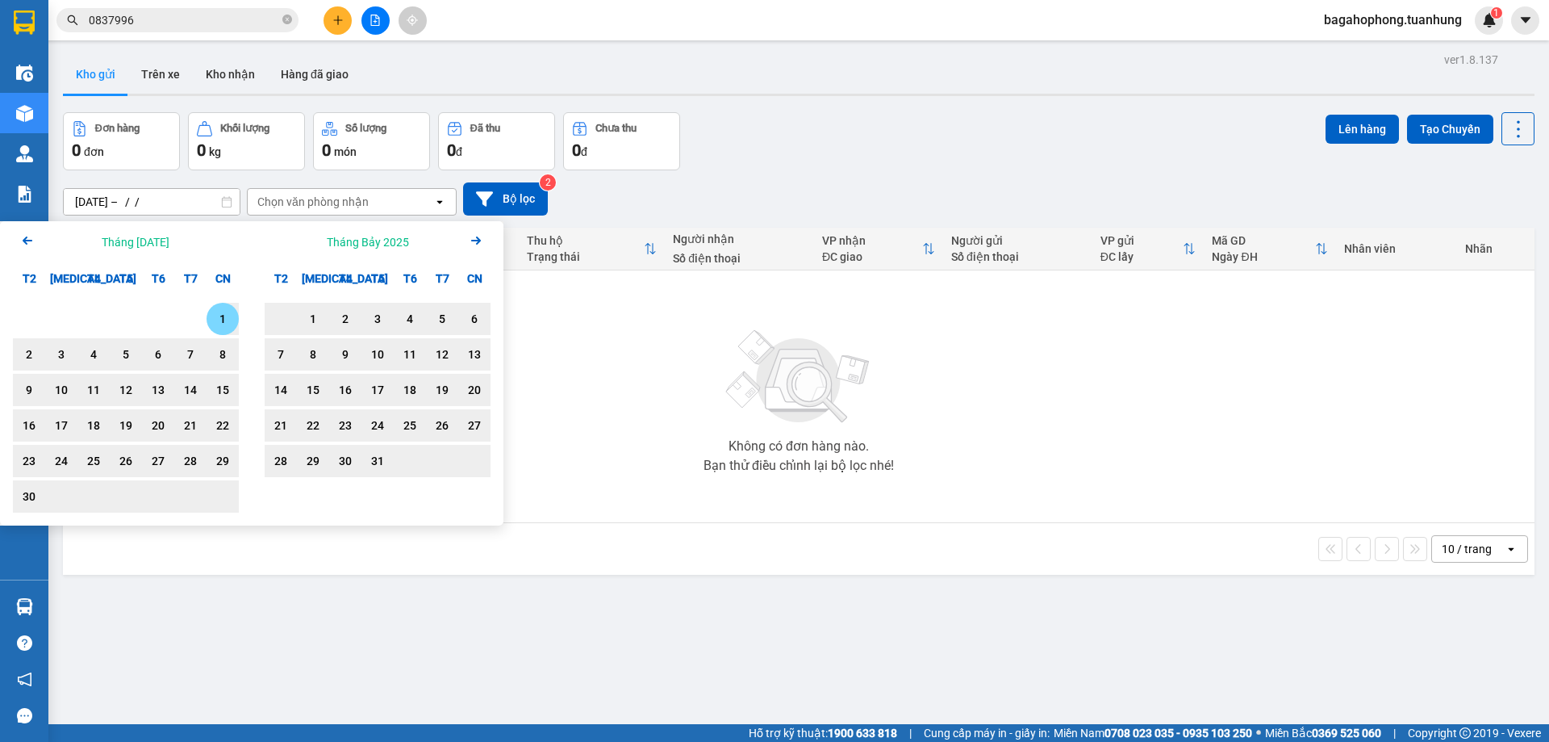
click at [31, 247] on icon "Arrow Left" at bounding box center [27, 240] width 19 height 19
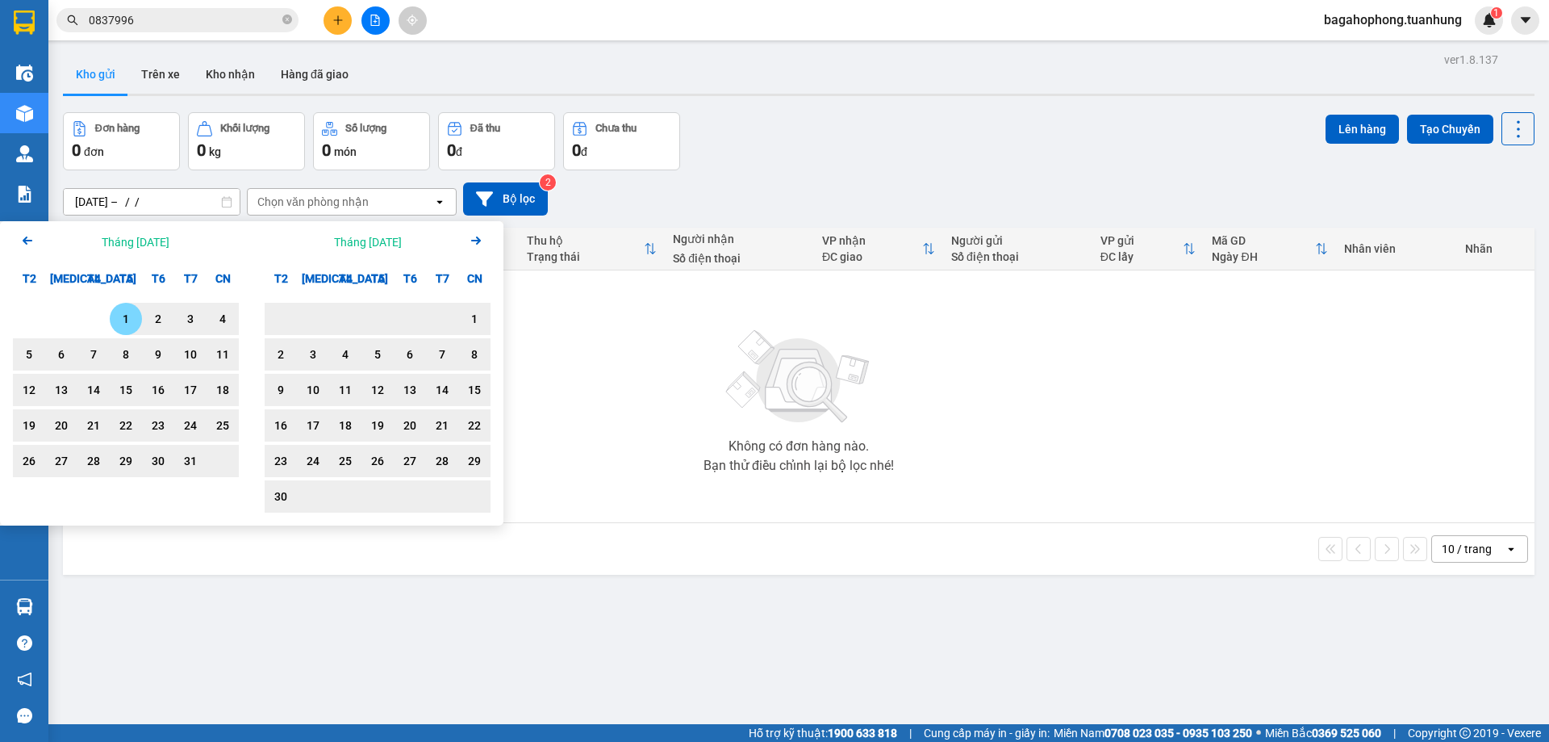
click at [31, 247] on icon "Arrow Left" at bounding box center [27, 240] width 19 height 19
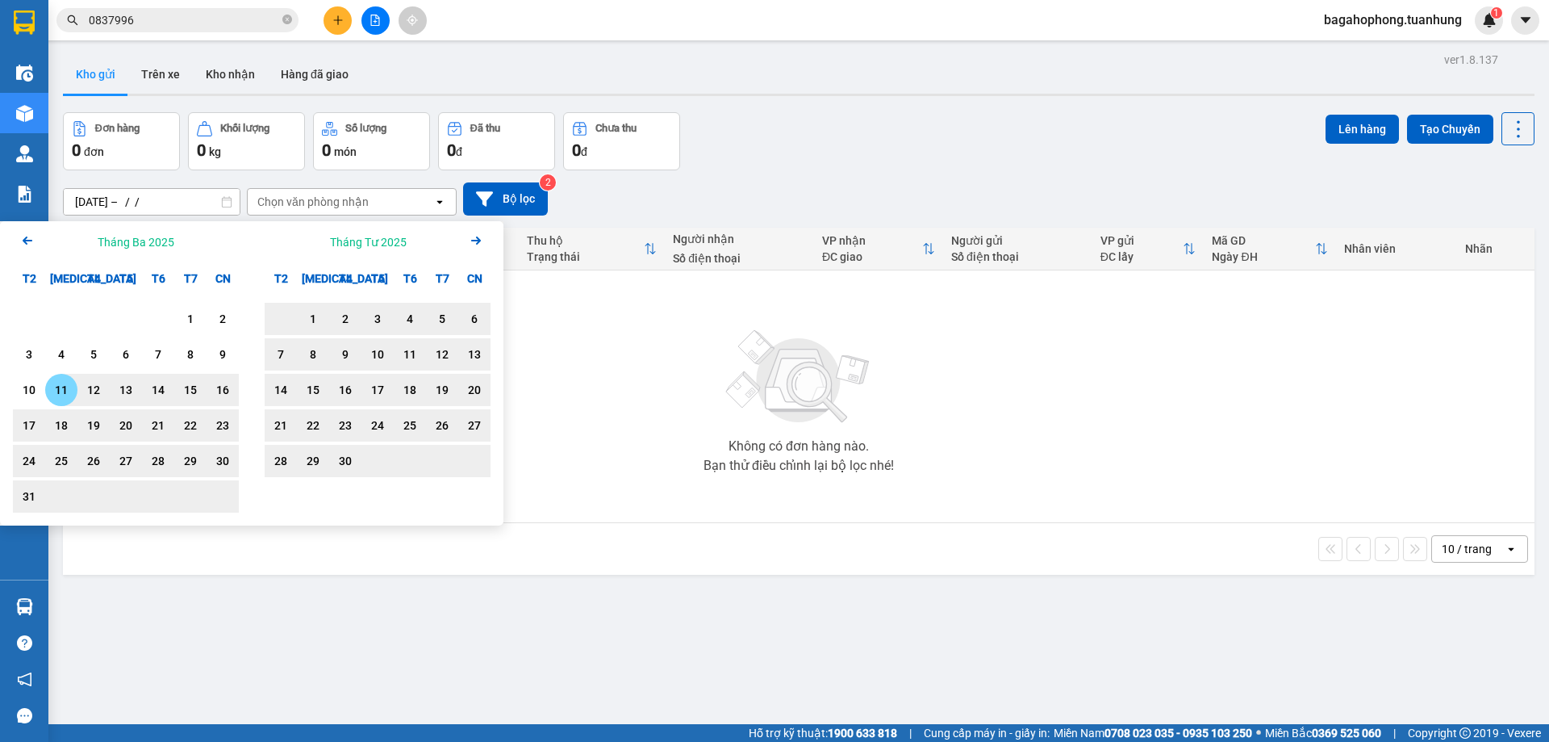
click at [66, 388] on div "11" at bounding box center [61, 389] width 23 height 19
type input "[DATE] – [DATE]"
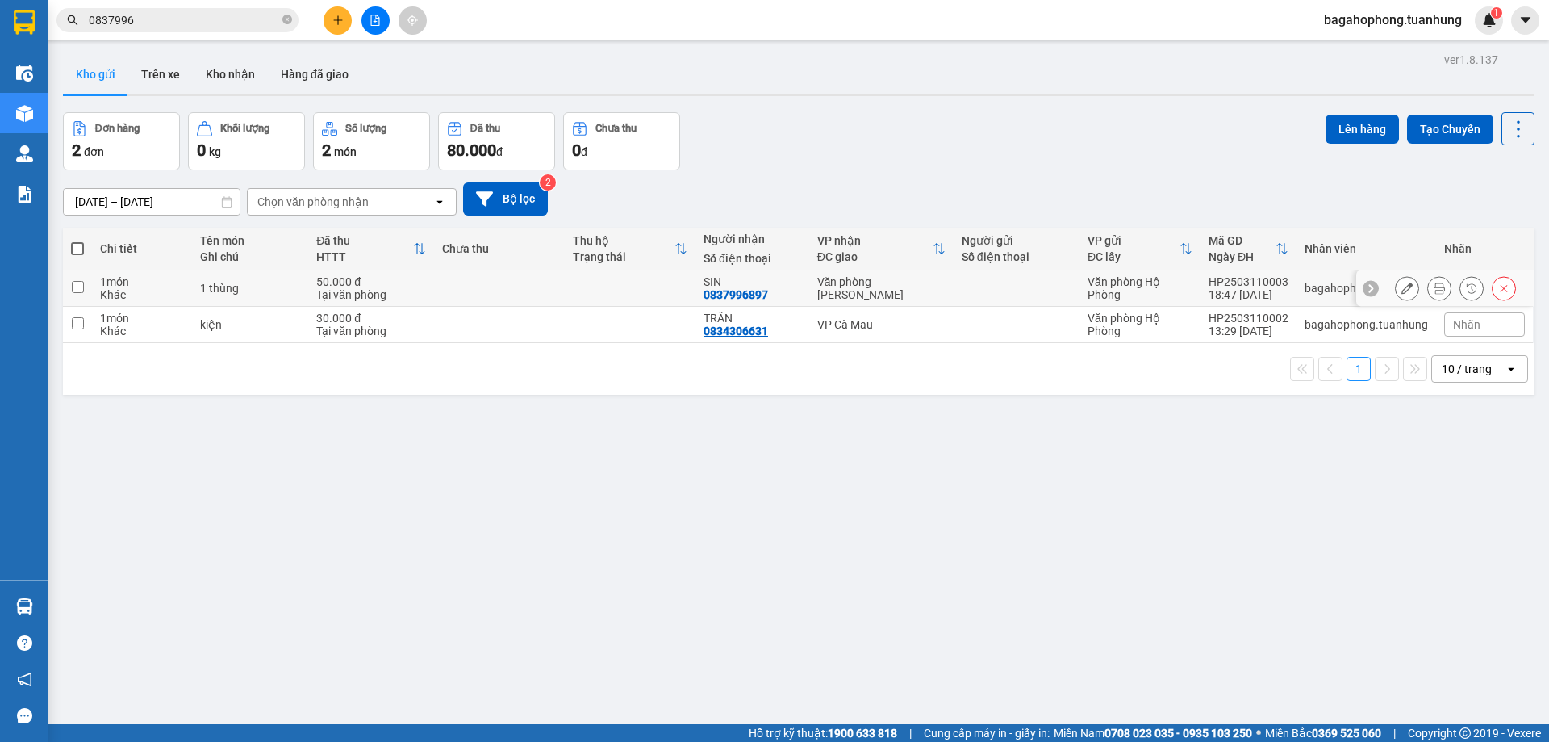
click at [77, 286] on input "checkbox" at bounding box center [78, 287] width 12 height 12
checkbox input "true"
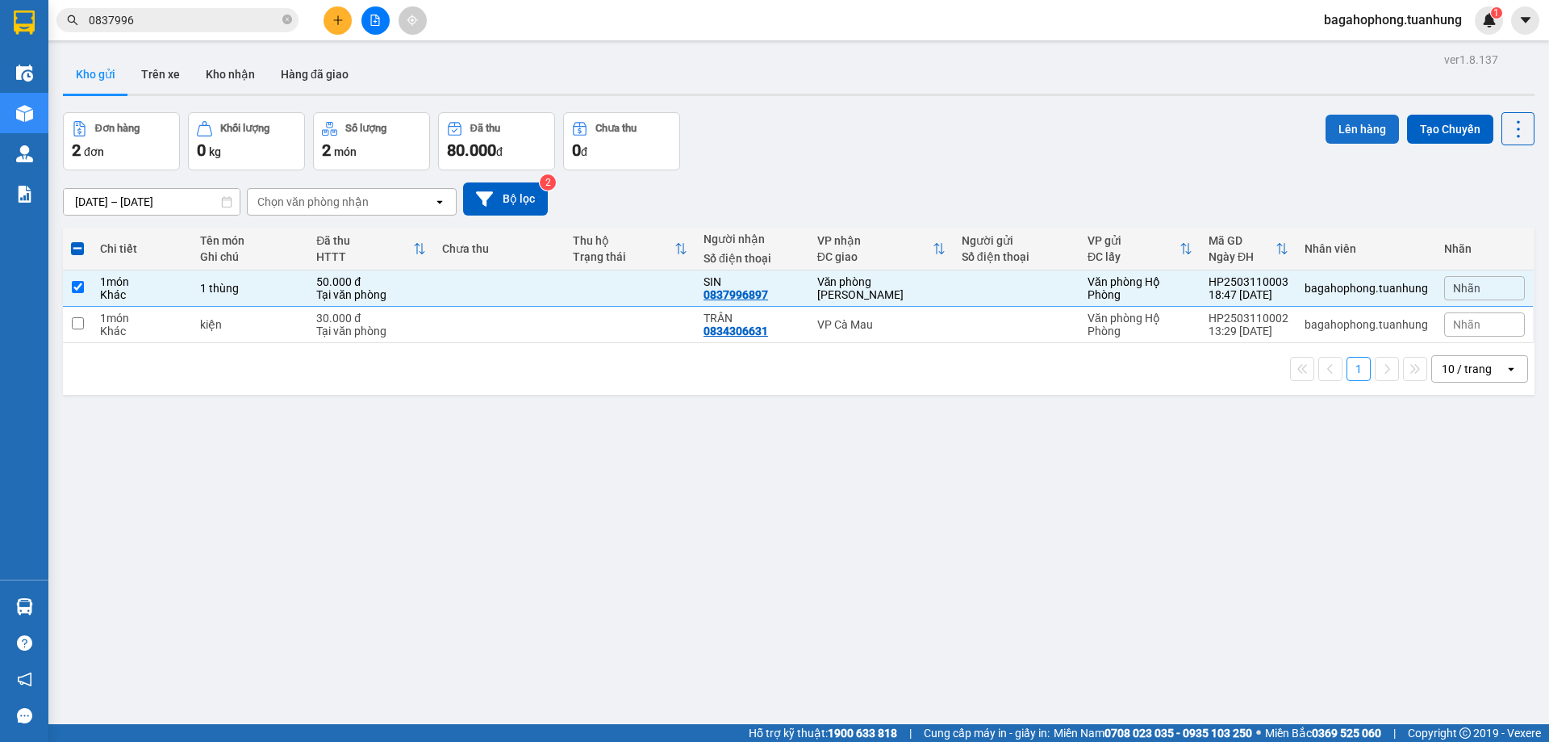
click at [1356, 125] on button "Lên hàng" at bounding box center [1362, 129] width 73 height 29
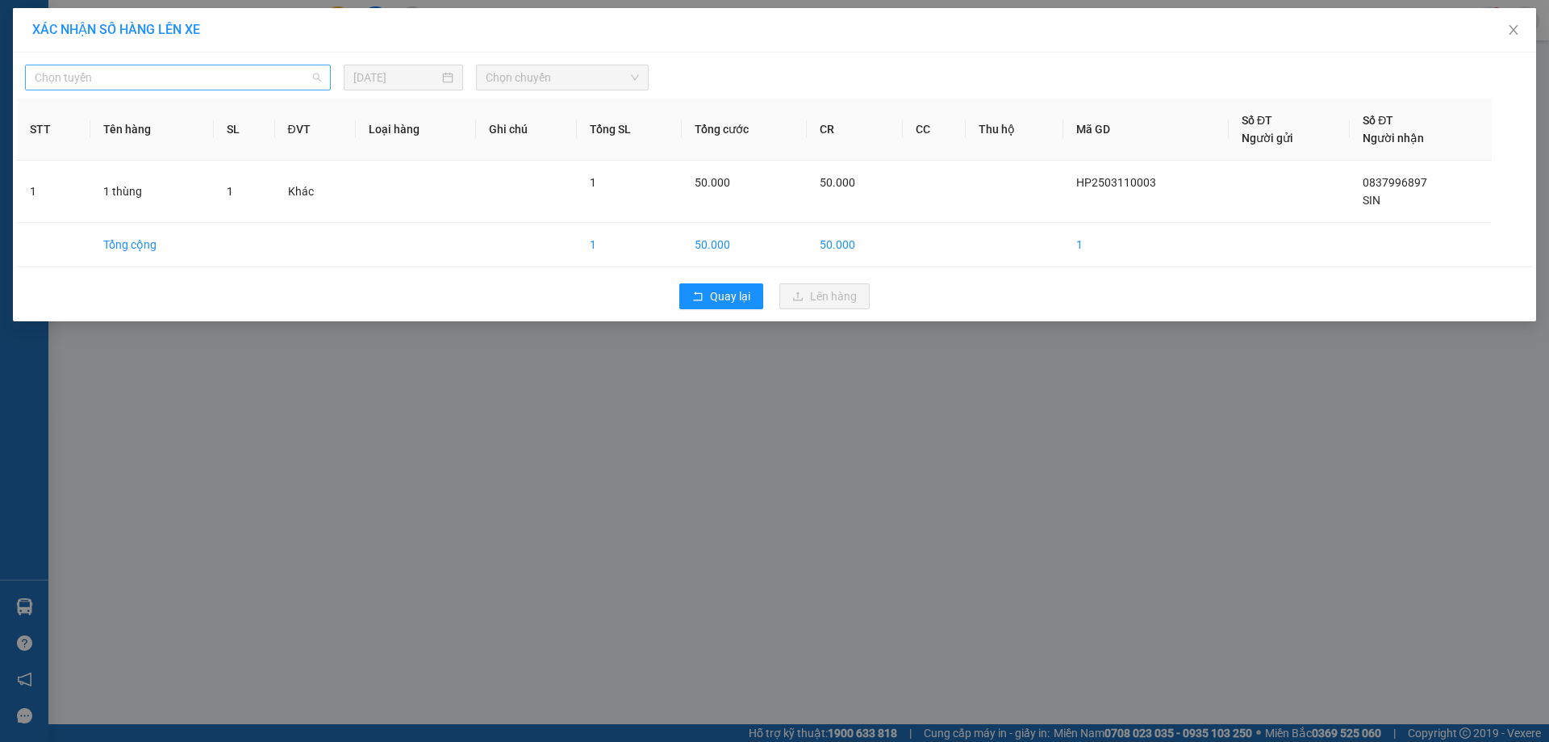
click at [182, 72] on span "Chọn tuyến" at bounding box center [178, 77] width 286 height 24
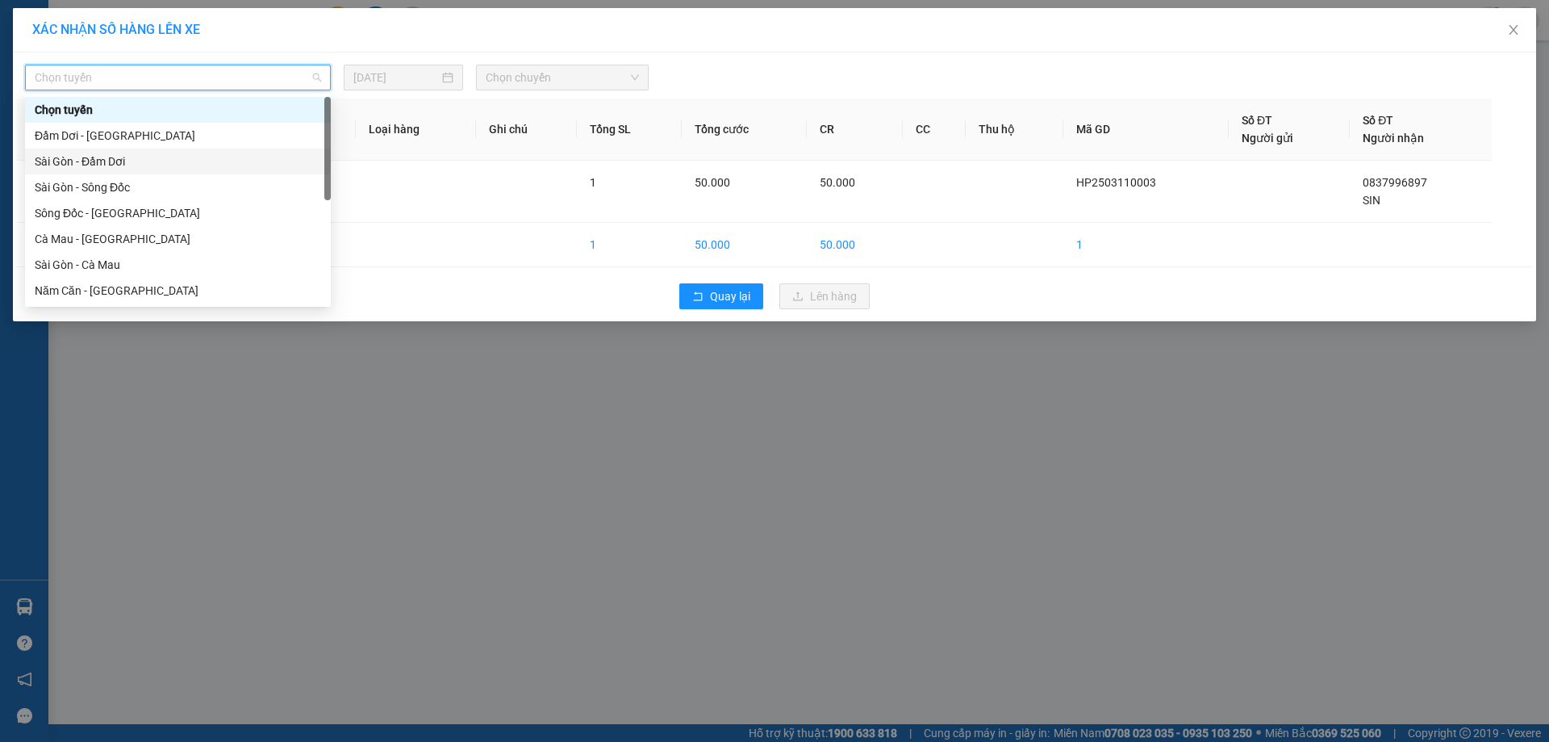
click at [108, 153] on div "Sài Gòn - Đầm Dơi" at bounding box center [178, 162] width 286 height 18
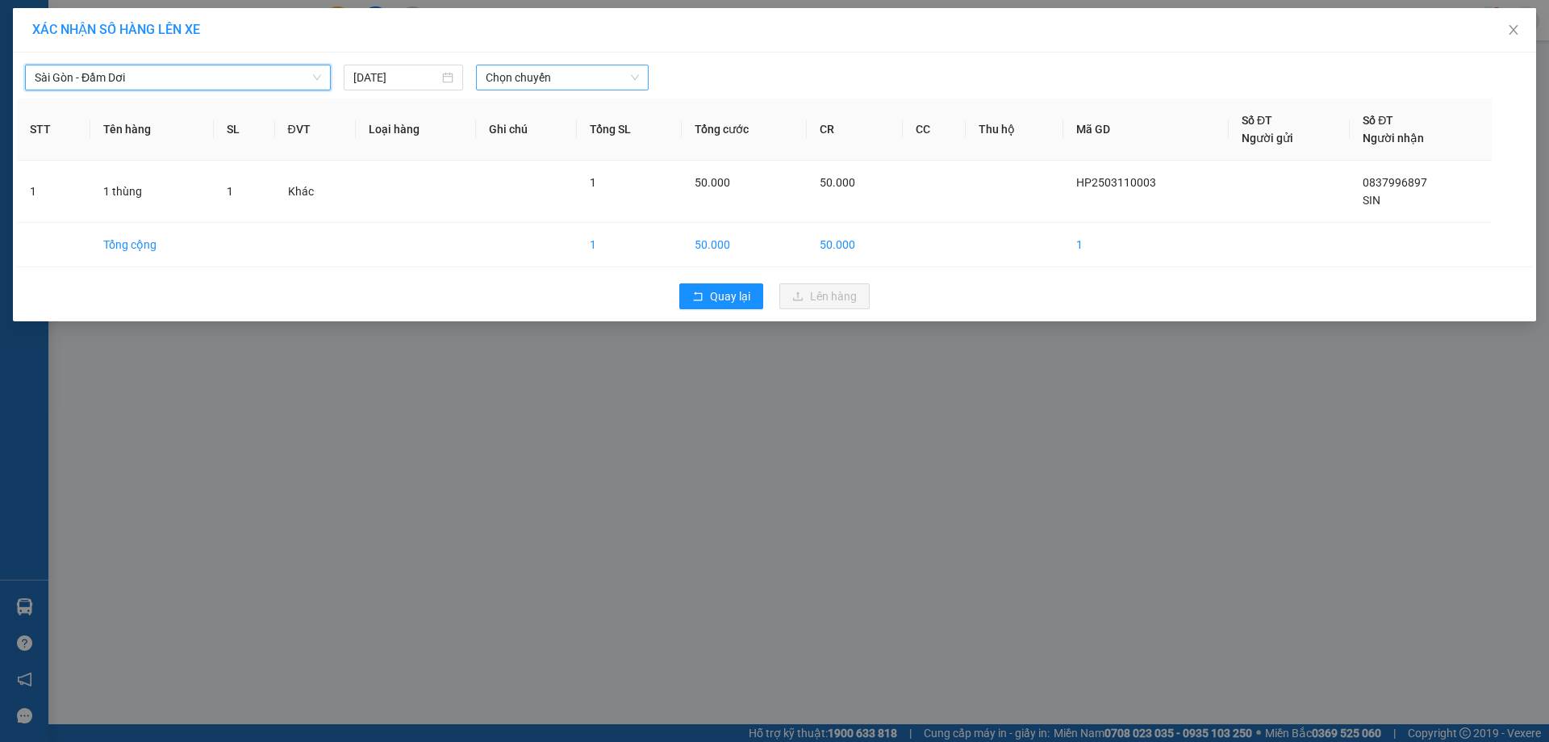
click at [545, 78] on span "Chọn chuyến" at bounding box center [562, 77] width 153 height 24
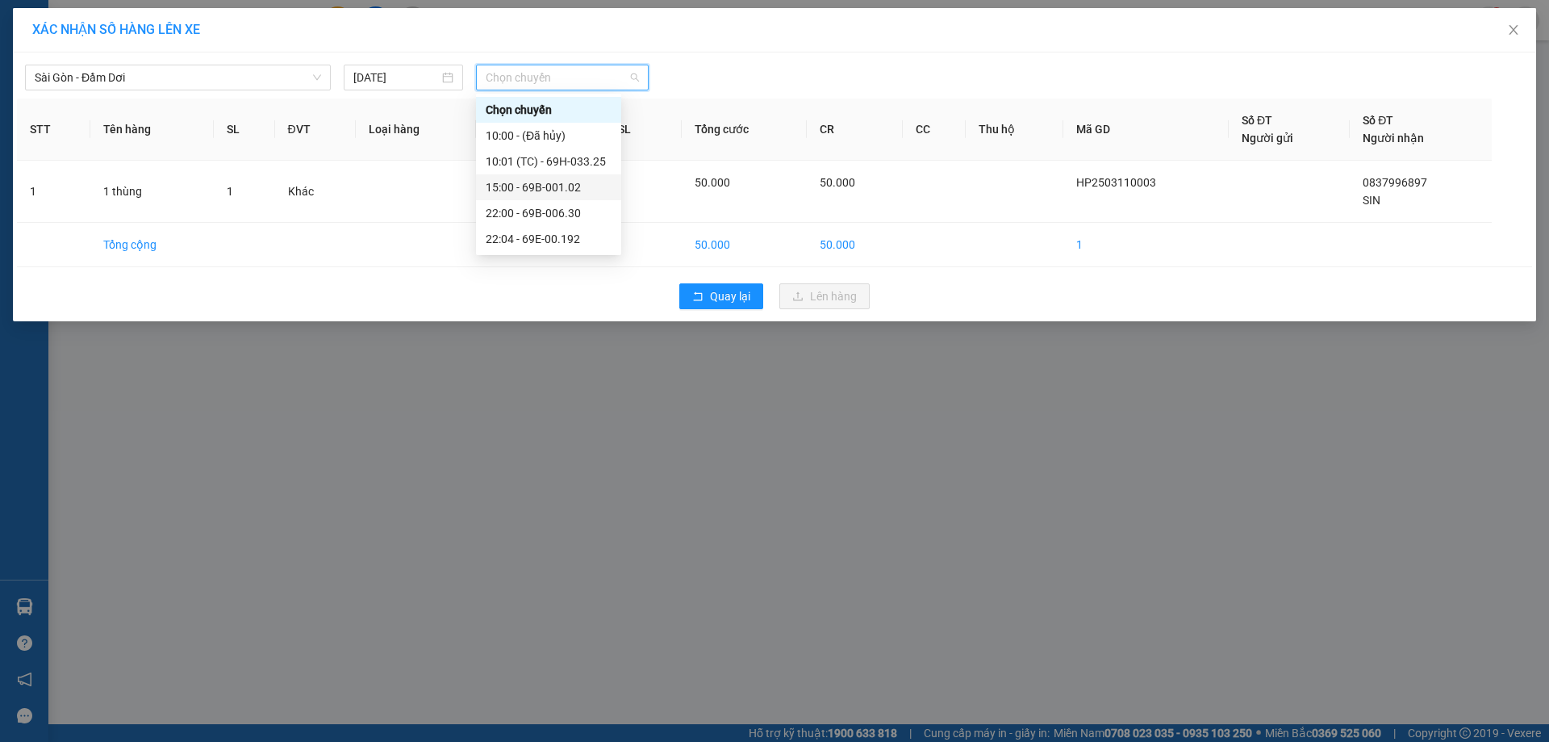
click at [526, 182] on div "15:00 - 69B-001.02" at bounding box center [549, 187] width 126 height 18
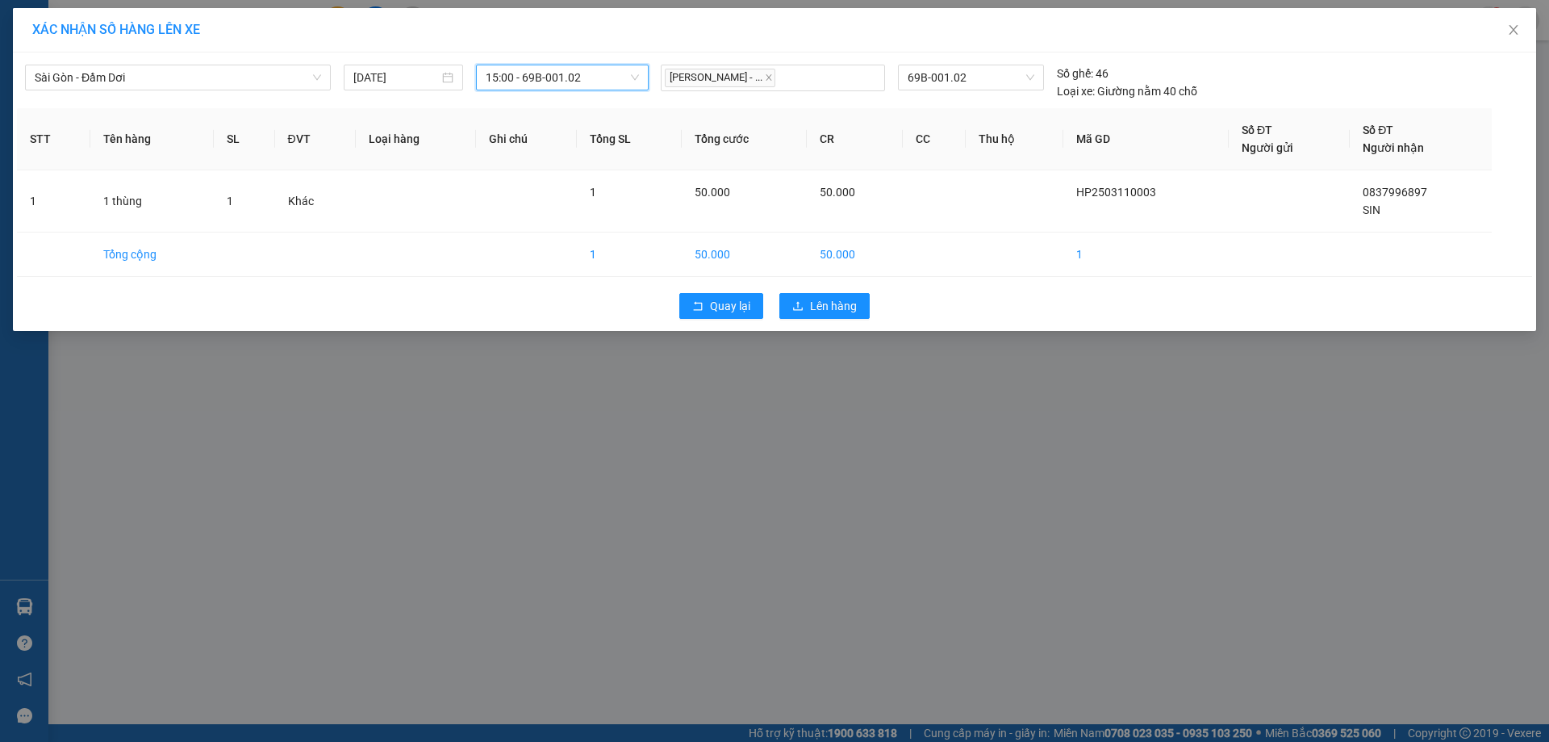
click at [523, 84] on span "15:00 - 69B-001.02" at bounding box center [562, 77] width 153 height 24
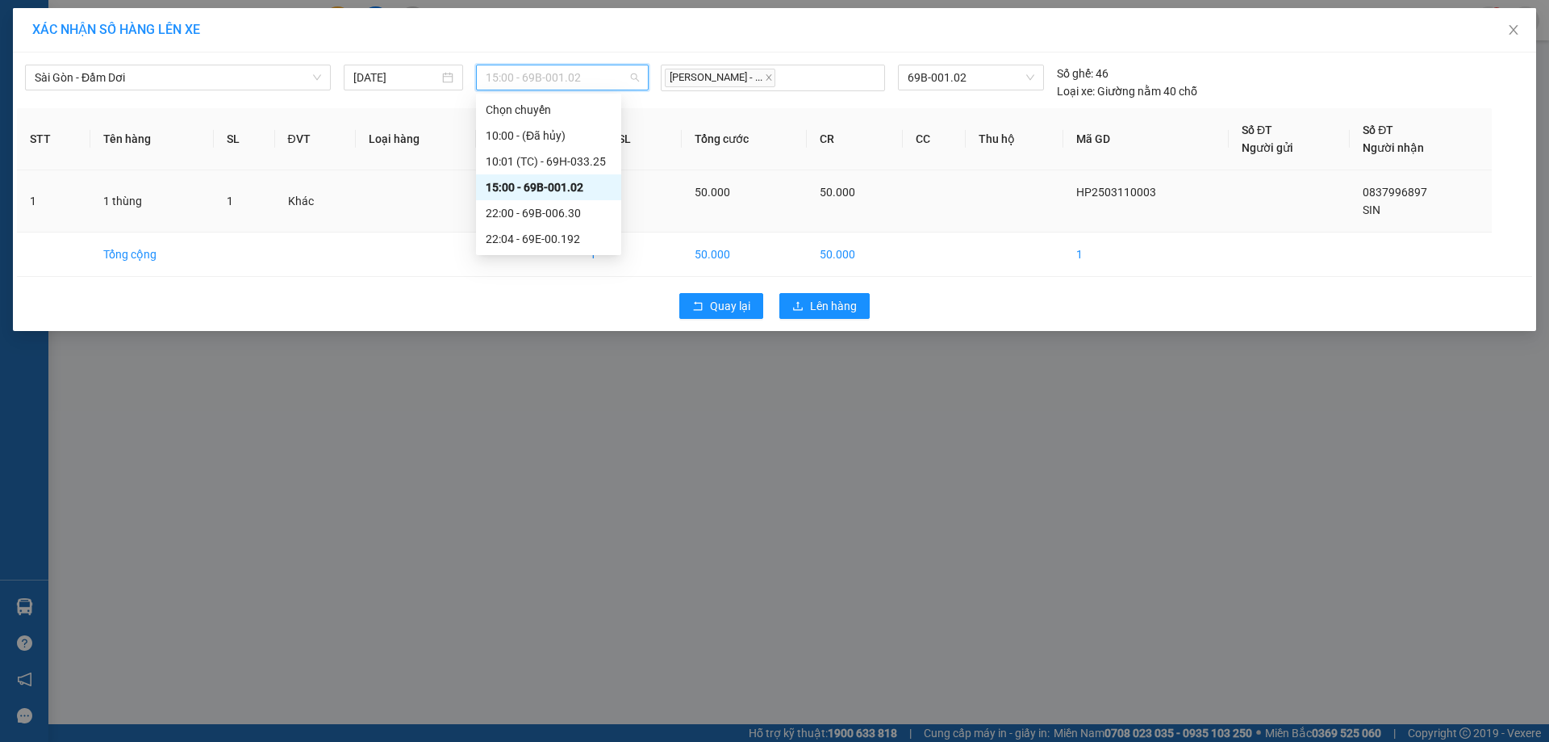
drag, startPoint x: 537, startPoint y: 178, endPoint x: 557, endPoint y: 182, distance: 19.6
click at [538, 178] on div "15:00 - 69B-001.02" at bounding box center [549, 187] width 126 height 18
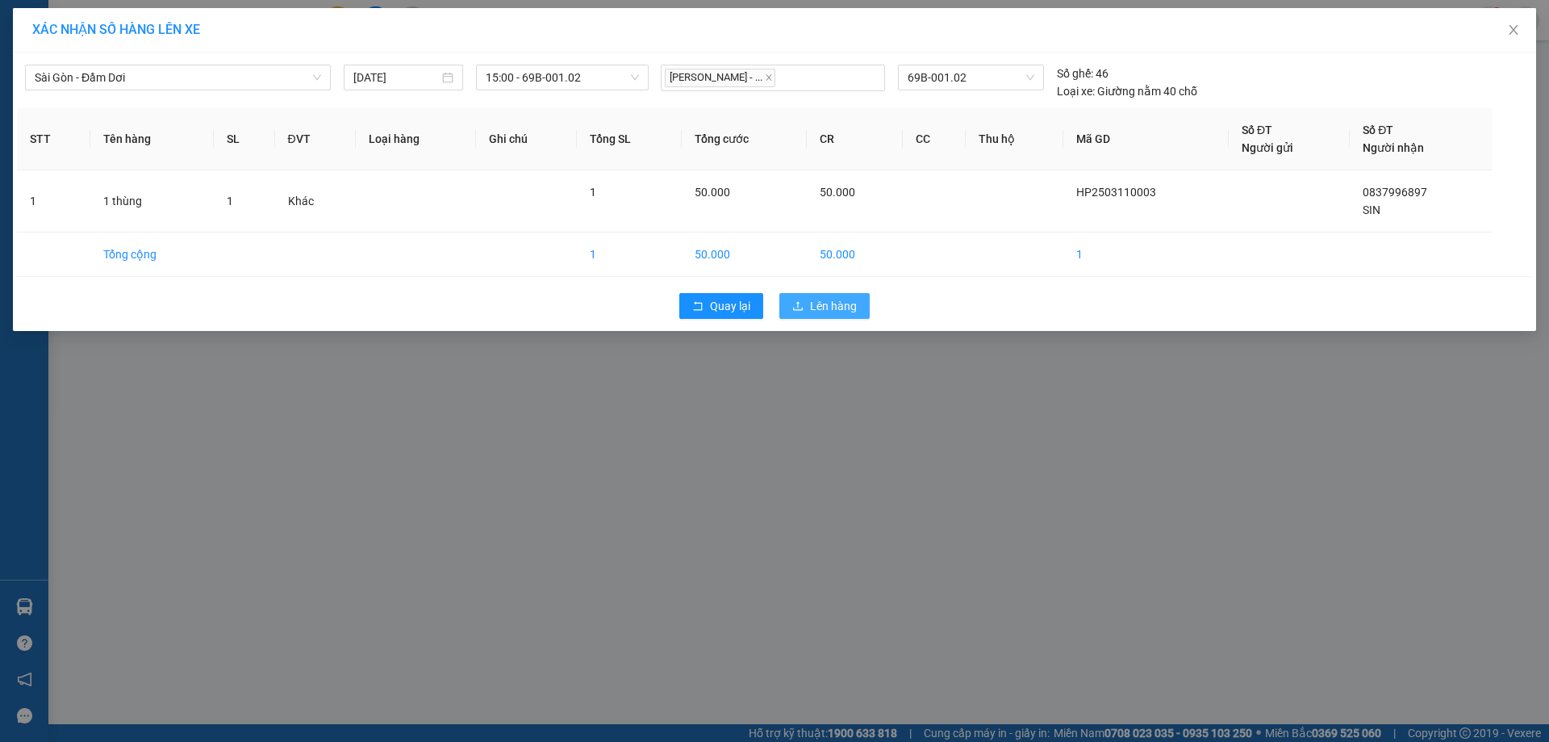
drag, startPoint x: 829, startPoint y: 307, endPoint x: 768, endPoint y: 280, distance: 67.2
click at [829, 307] on span "Lên hàng" at bounding box center [833, 306] width 47 height 18
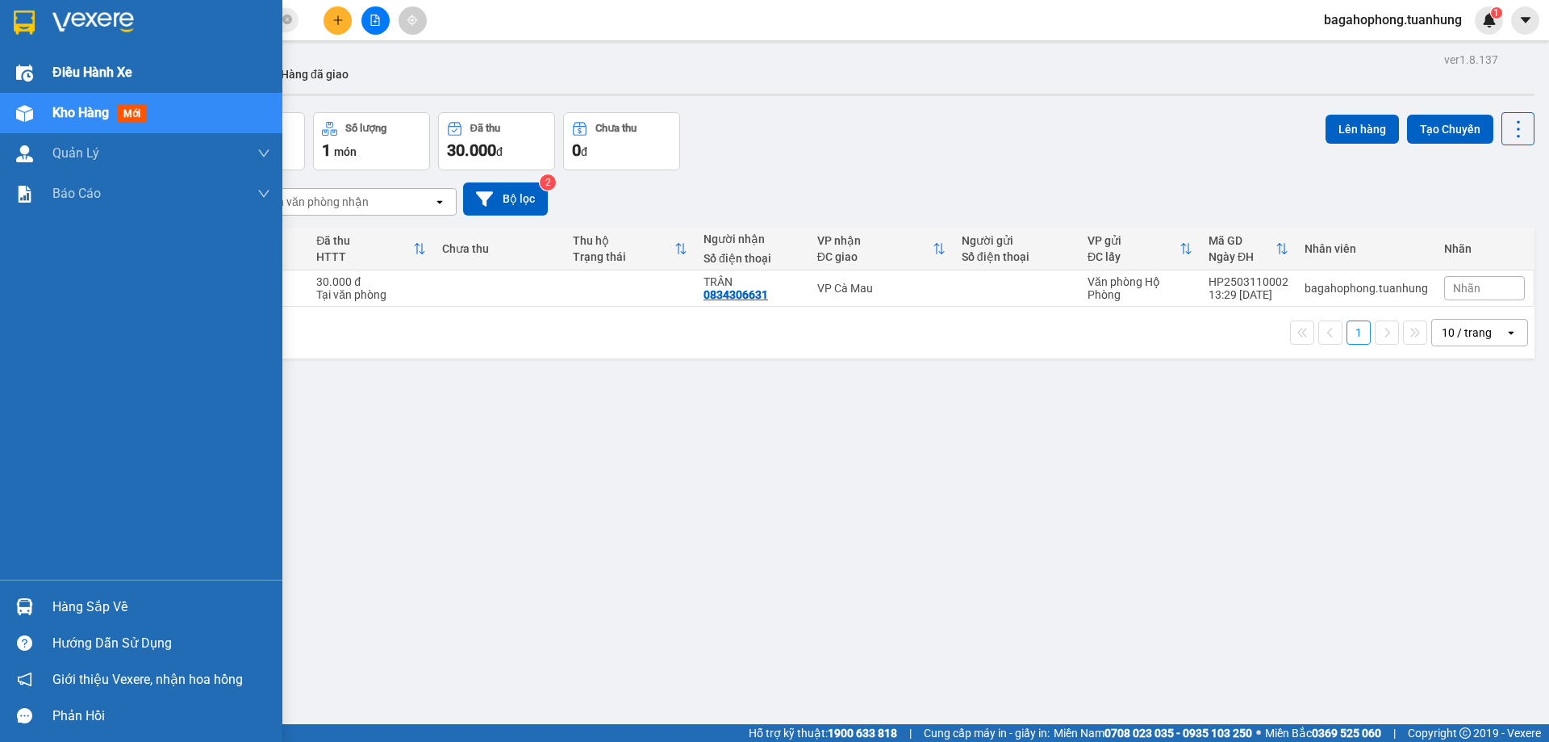
click at [29, 73] on img at bounding box center [24, 73] width 17 height 17
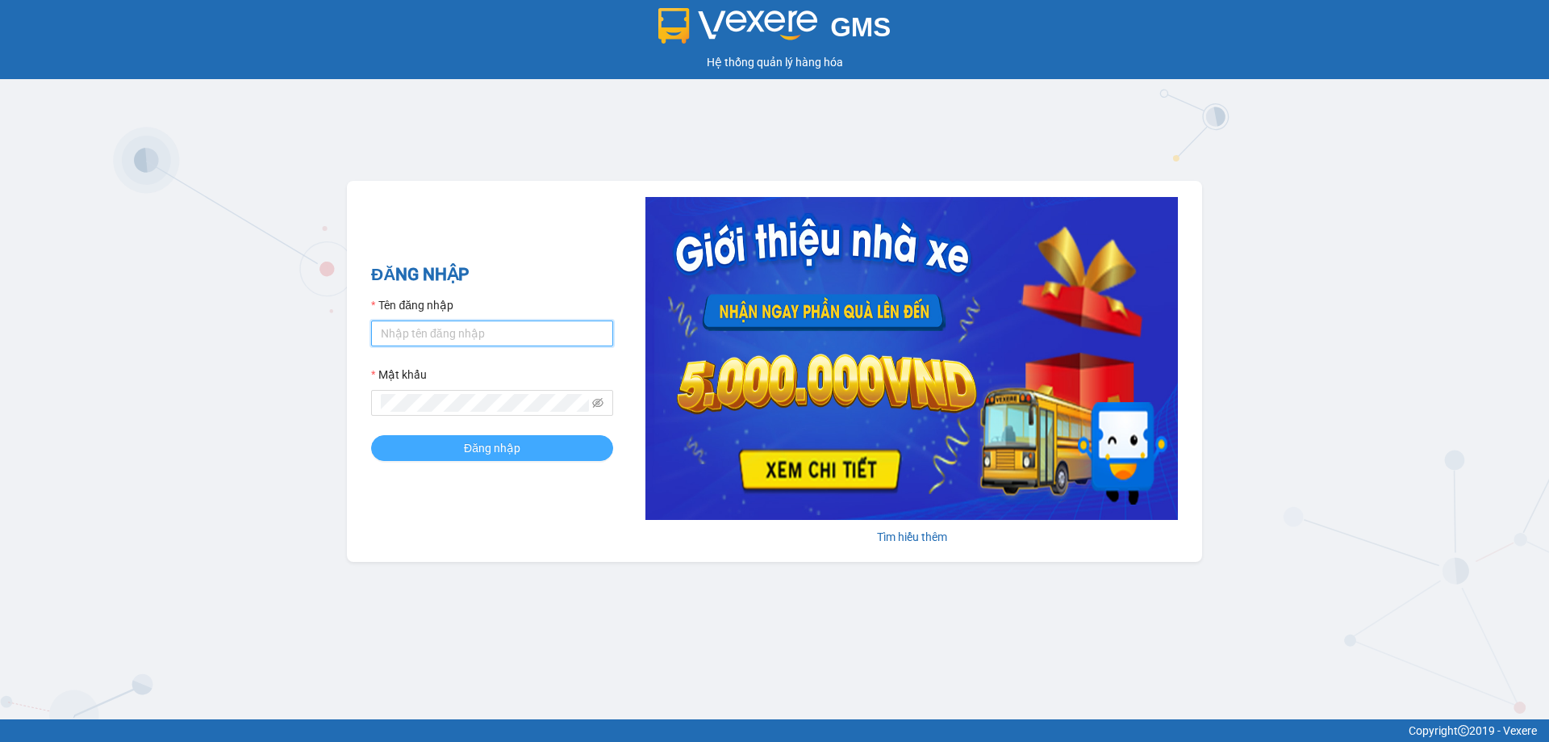
type input "bagahophong.tuanhung"
click at [478, 443] on span "Đăng nhập" at bounding box center [492, 448] width 56 height 18
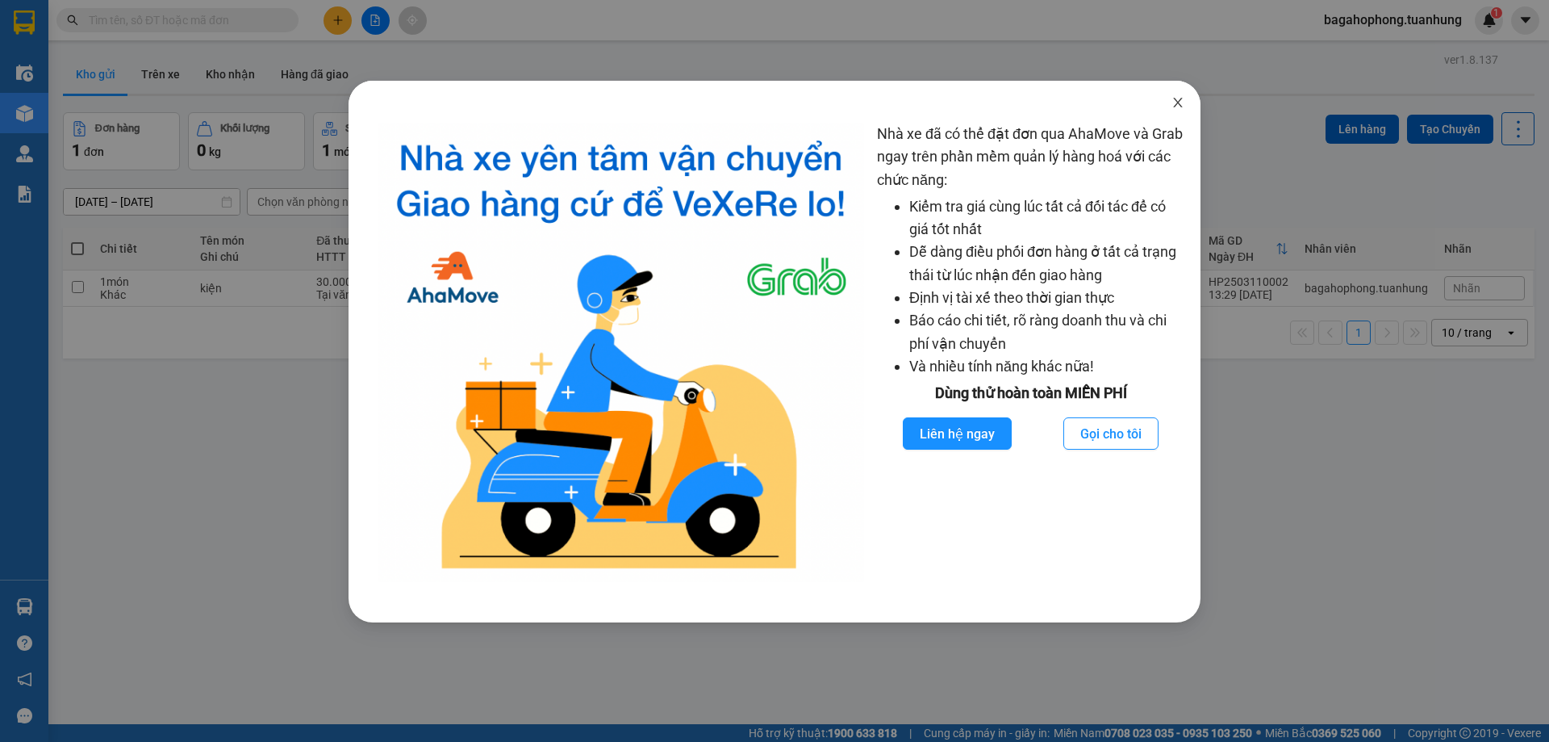
click at [1176, 98] on icon "close" at bounding box center [1178, 102] width 13 height 13
